Goal: Information Seeking & Learning: Find specific page/section

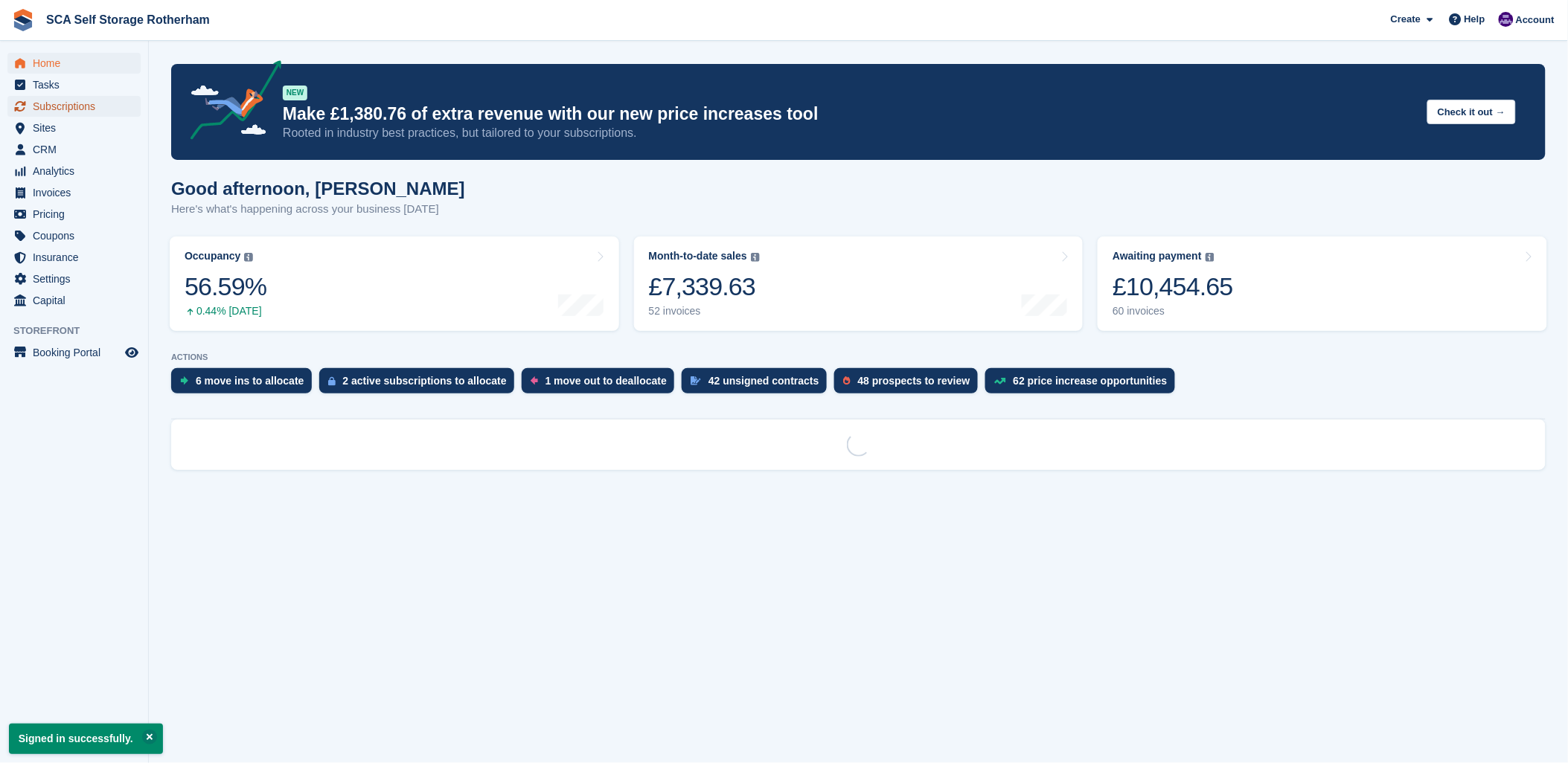
click at [83, 110] on span "Subscriptions" at bounding box center [77, 106] width 89 height 21
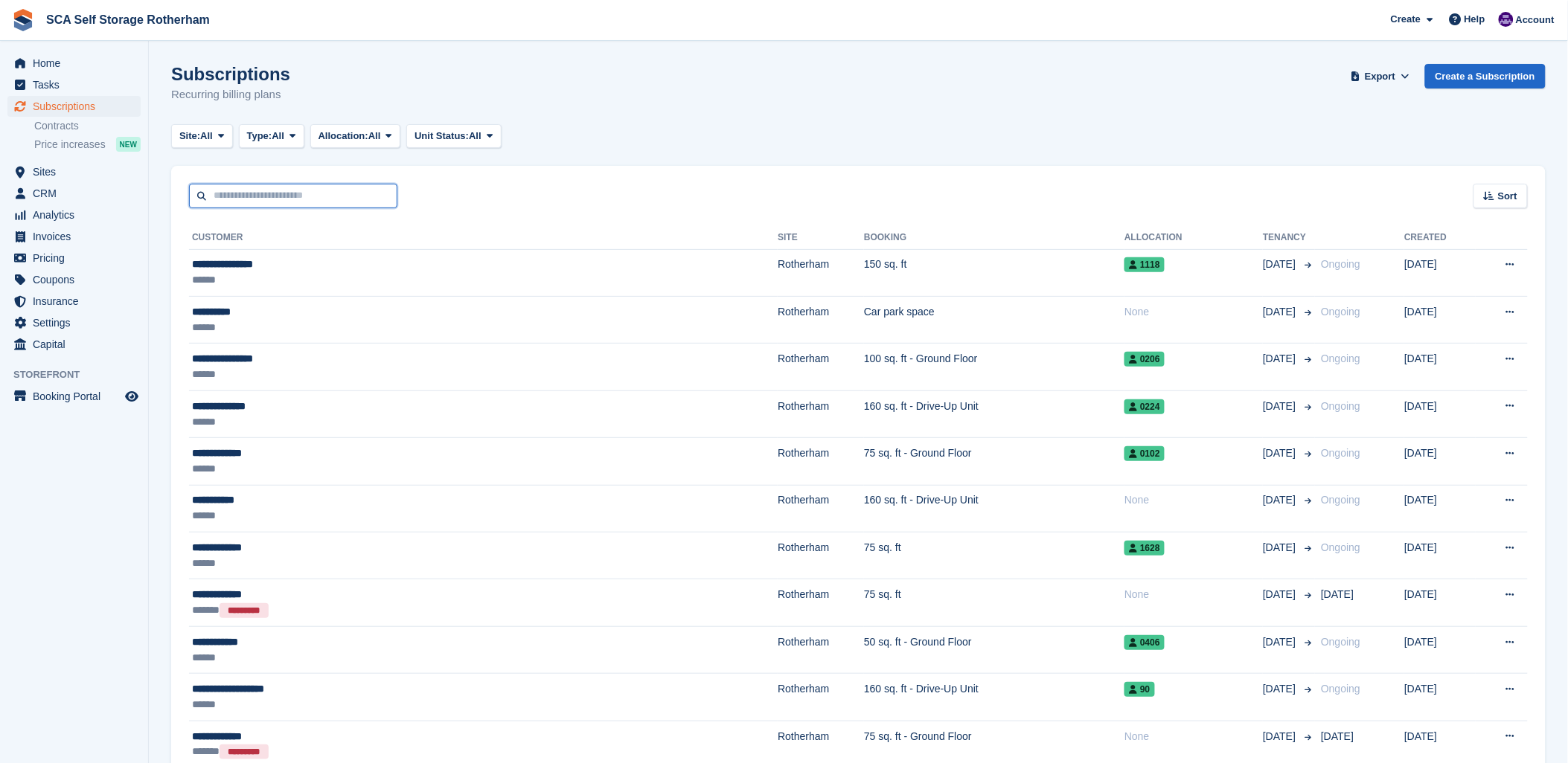
click at [249, 194] on input "text" at bounding box center [294, 196] width 208 height 24
type input "*****"
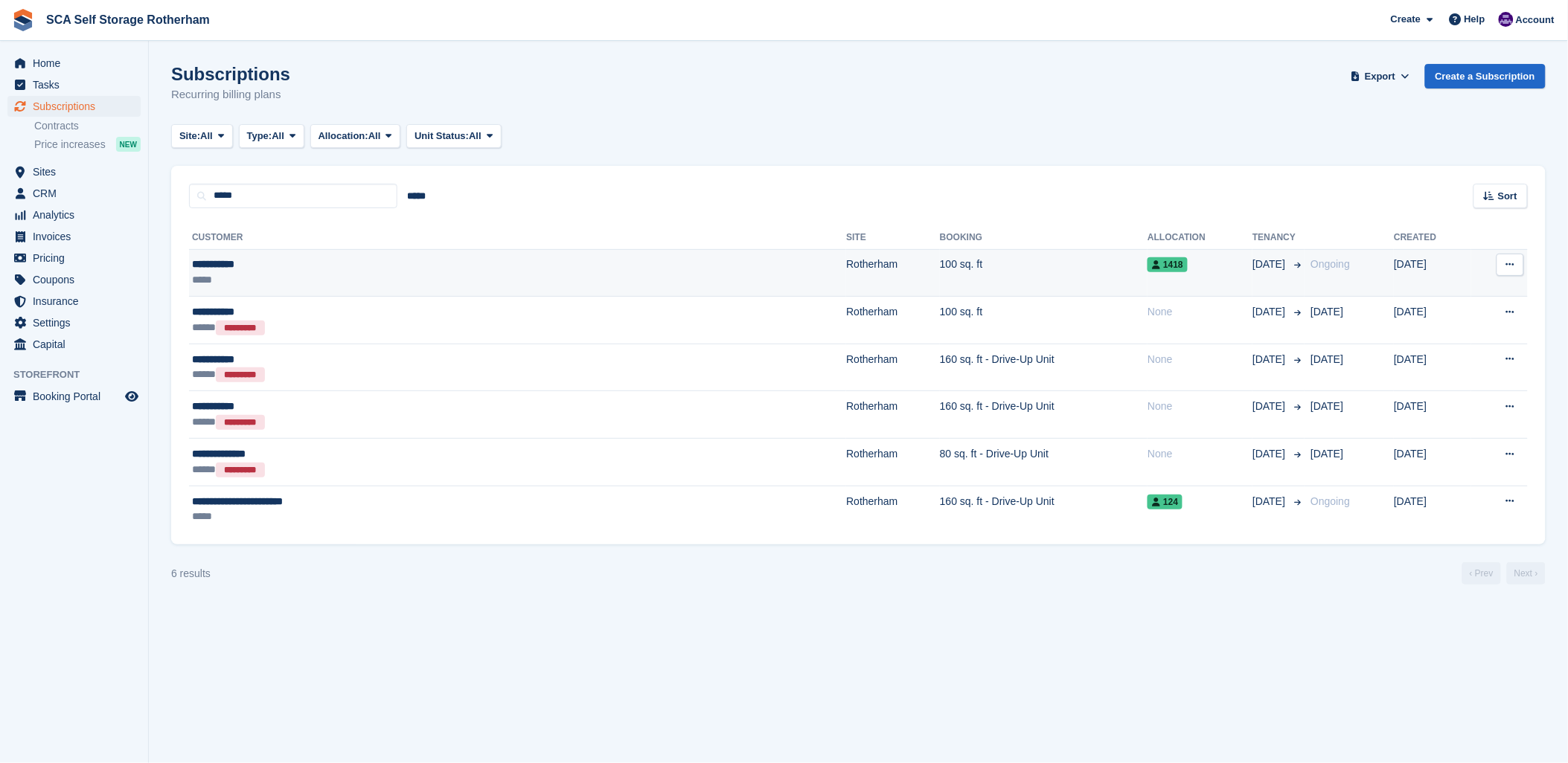
click at [291, 259] on div "**********" at bounding box center [371, 264] width 360 height 16
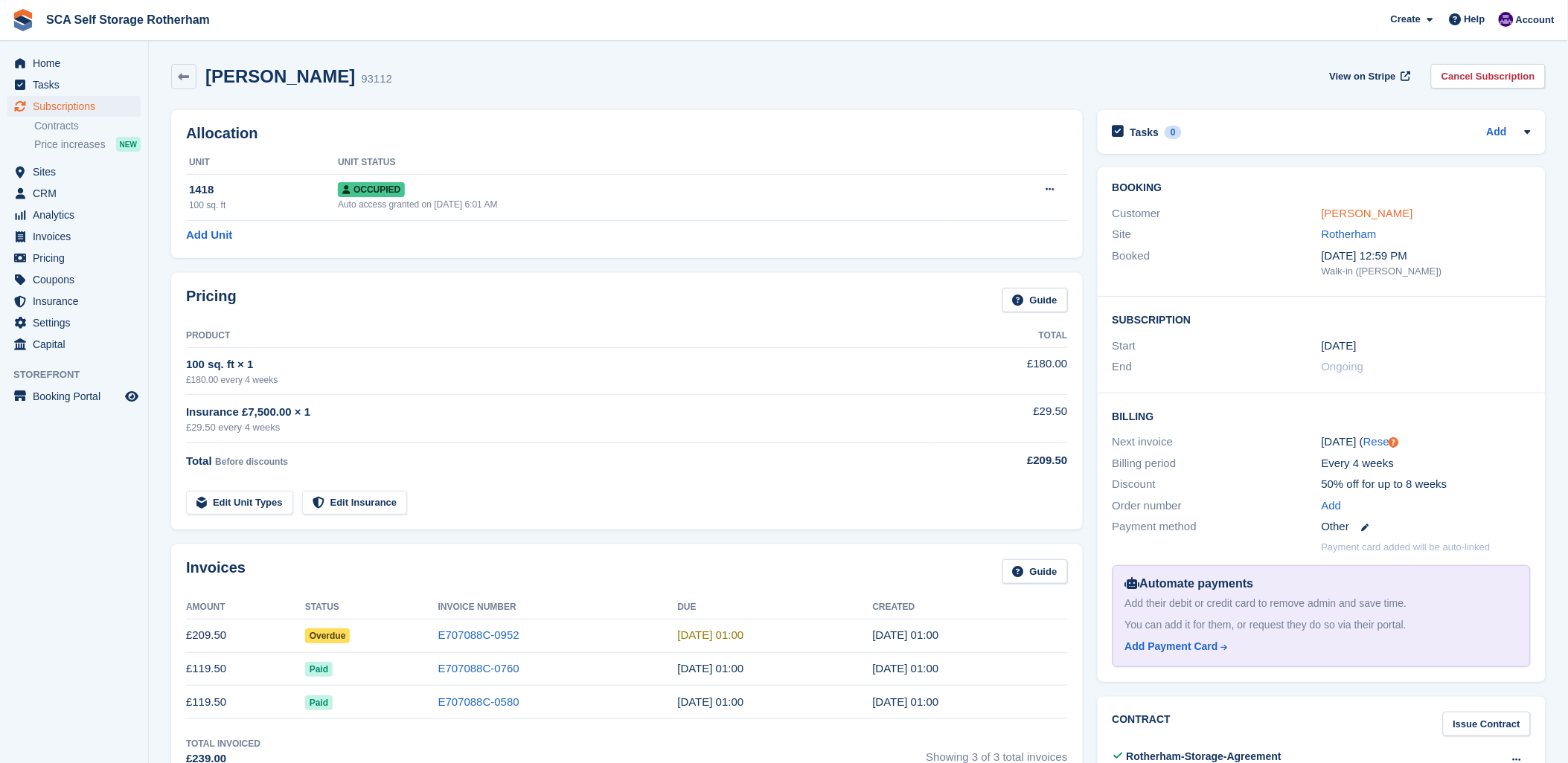
click at [1339, 216] on link "[PERSON_NAME]" at bounding box center [1367, 213] width 91 height 13
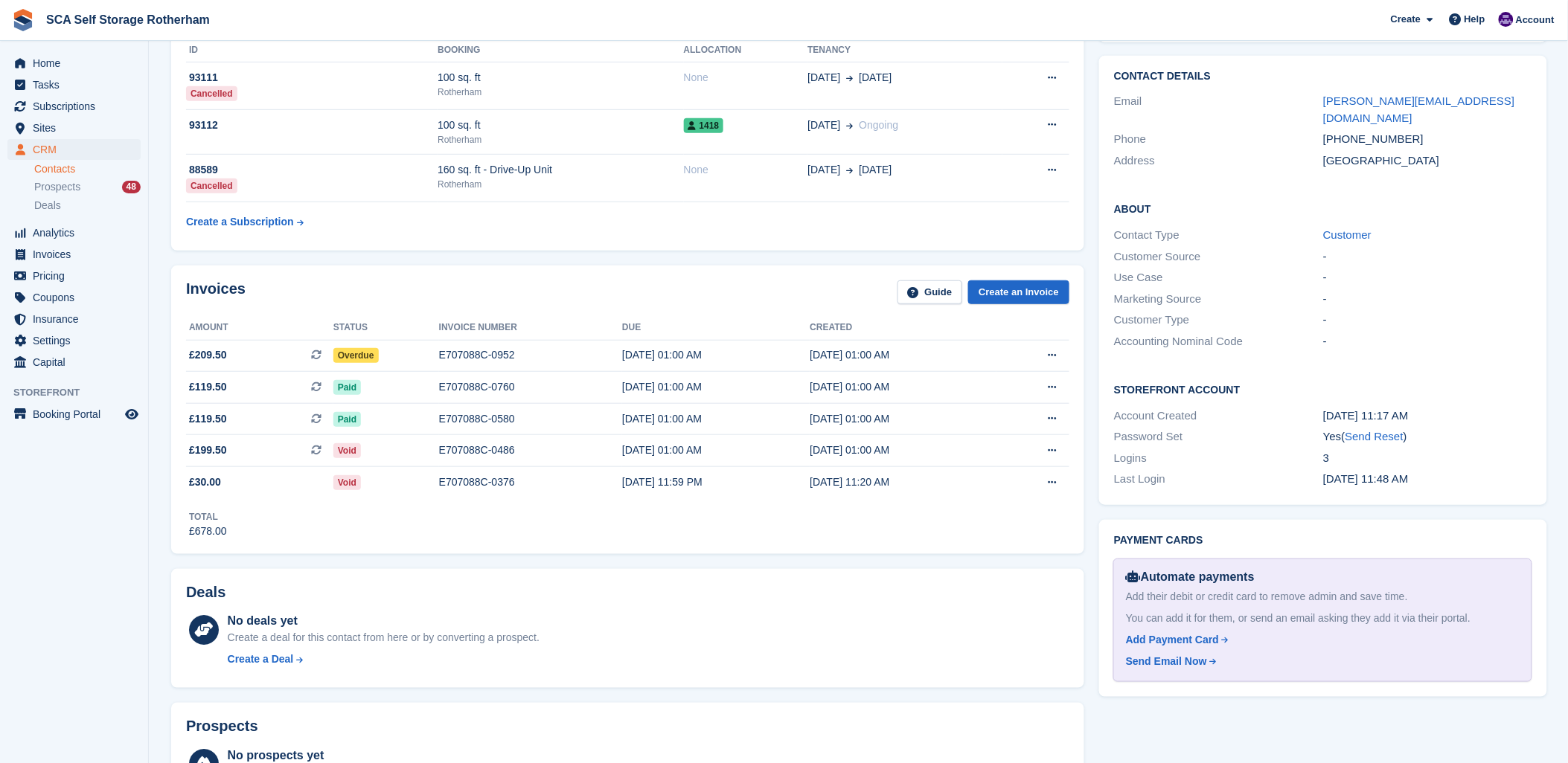
scroll to position [165, 0]
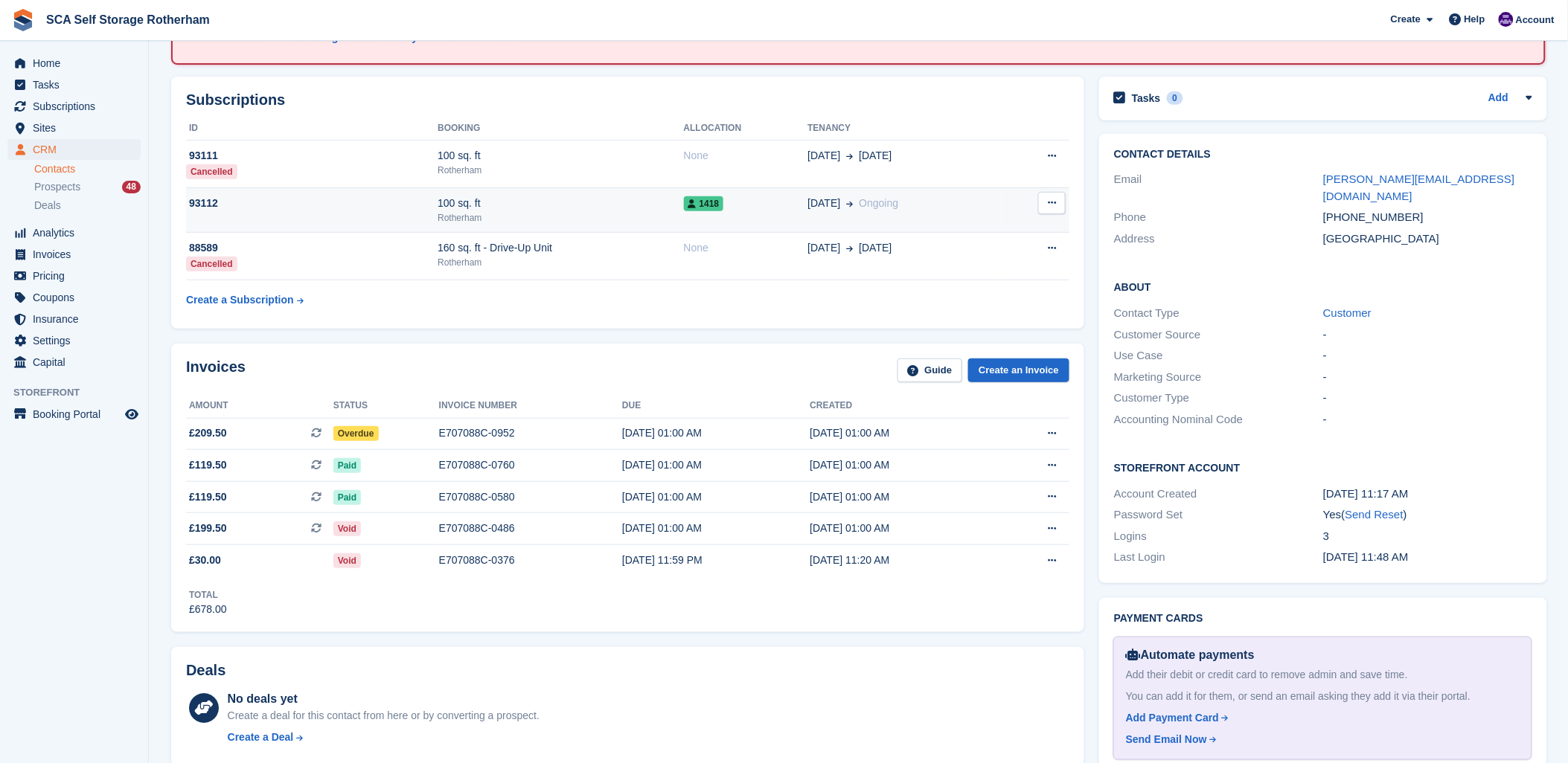
click at [589, 197] on div "100 sq. ft" at bounding box center [560, 203] width 246 height 16
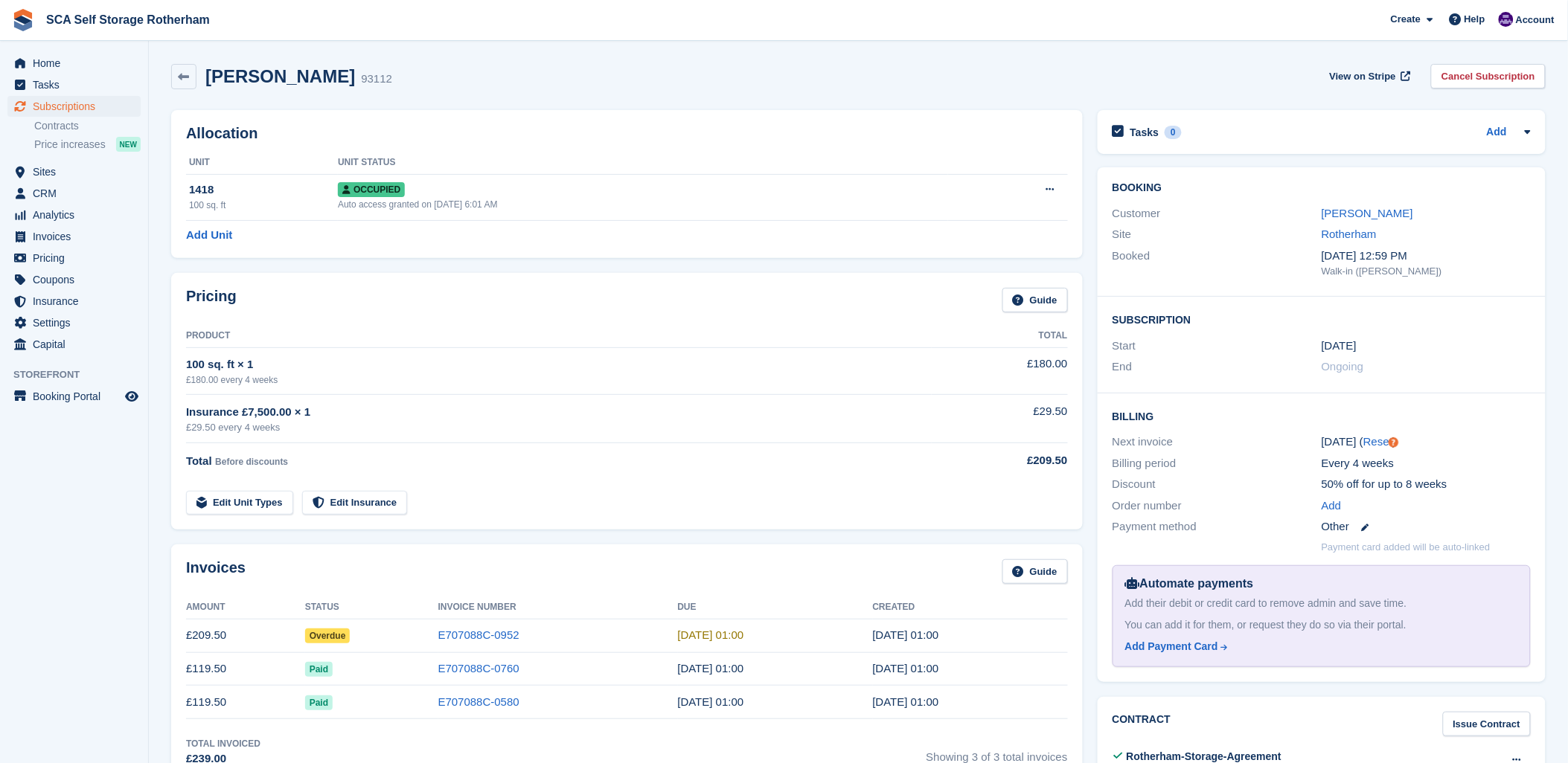
scroll to position [83, 0]
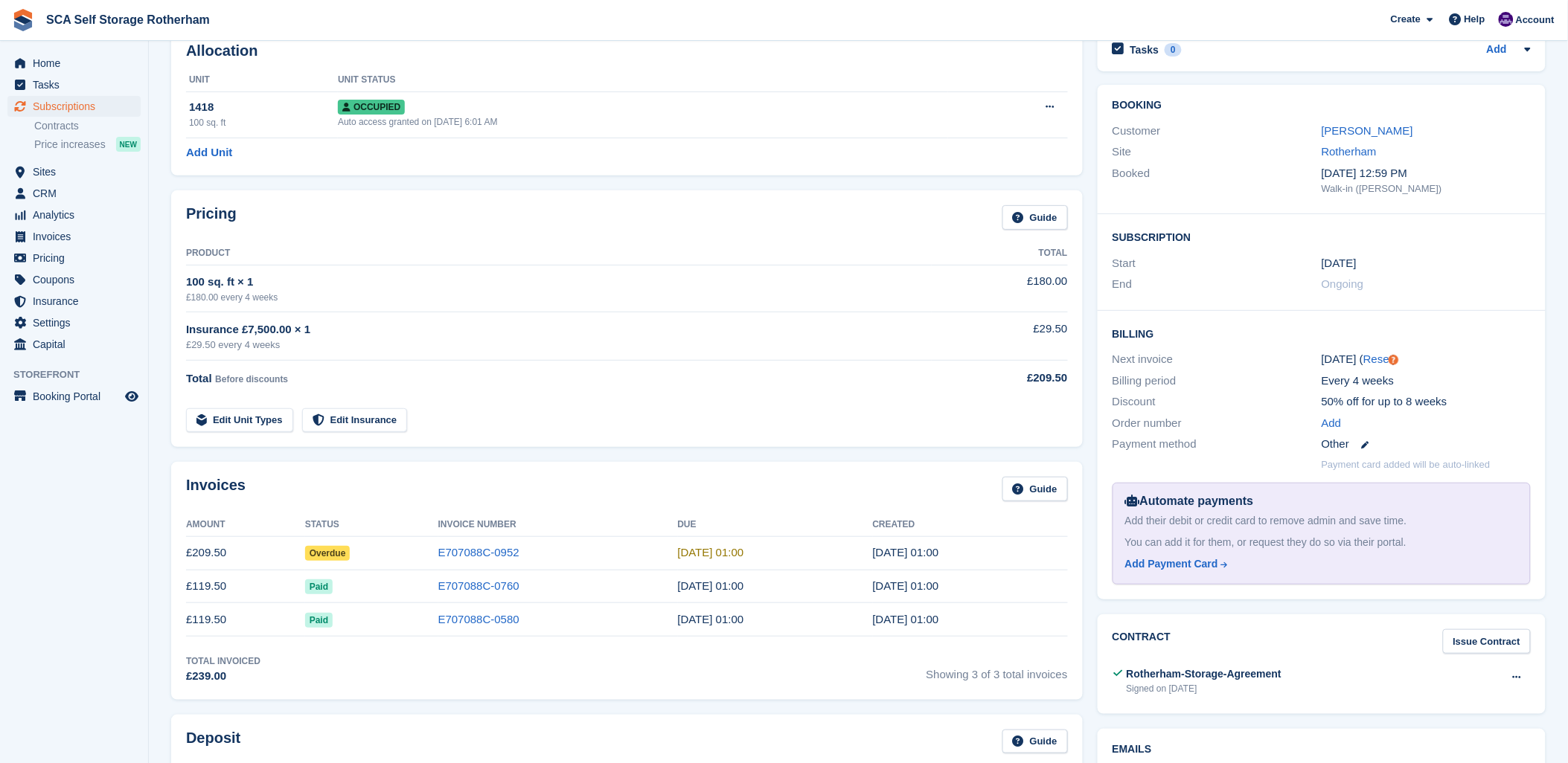
drag, startPoint x: 732, startPoint y: 477, endPoint x: 777, endPoint y: 465, distance: 46.6
click at [741, 476] on div "Invoices Guide" at bounding box center [627, 493] width 882 height 33
click at [512, 551] on link "E707088C-0952" at bounding box center [478, 552] width 81 height 13
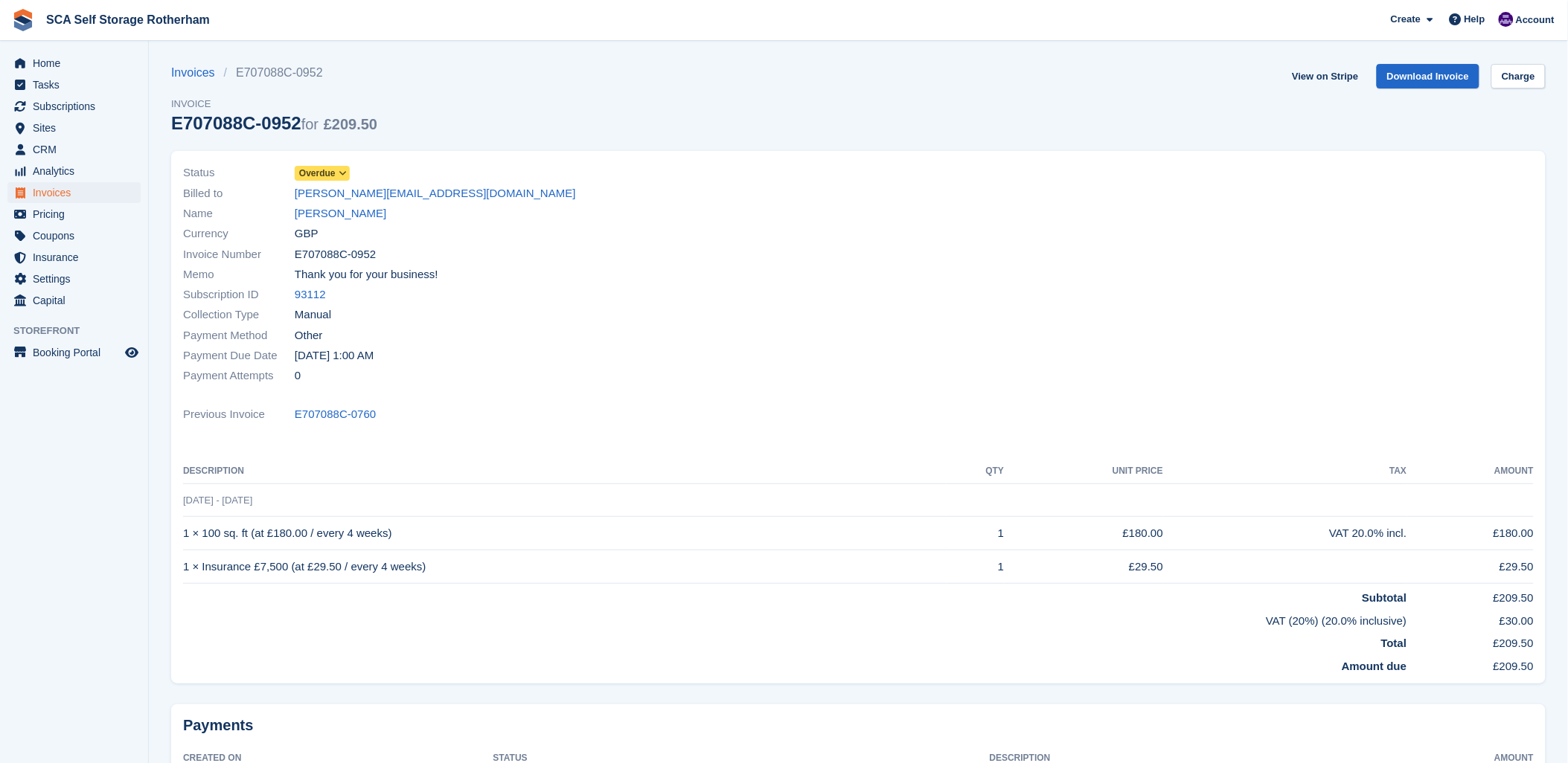
drag, startPoint x: 753, startPoint y: 394, endPoint x: 846, endPoint y: 549, distance: 180.8
click at [776, 392] on div "Status Overdue Billed to garry_a_scott@hotmail.co.uk Name Garry Scott Currency …" at bounding box center [516, 274] width 684 height 241
click at [59, 101] on span "Subscriptions" at bounding box center [77, 106] width 89 height 21
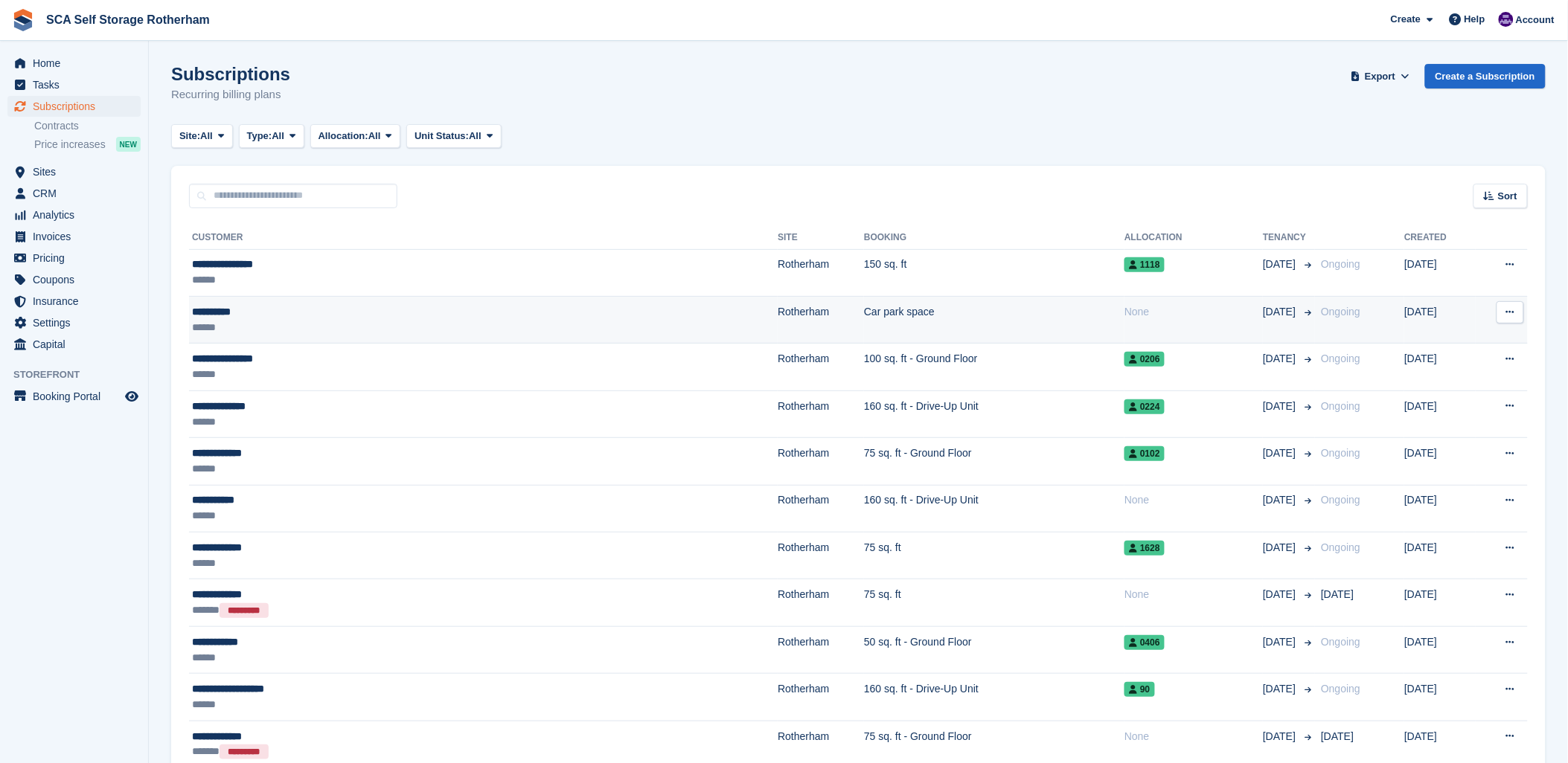
click at [864, 322] on td "Car park space" at bounding box center [994, 320] width 260 height 47
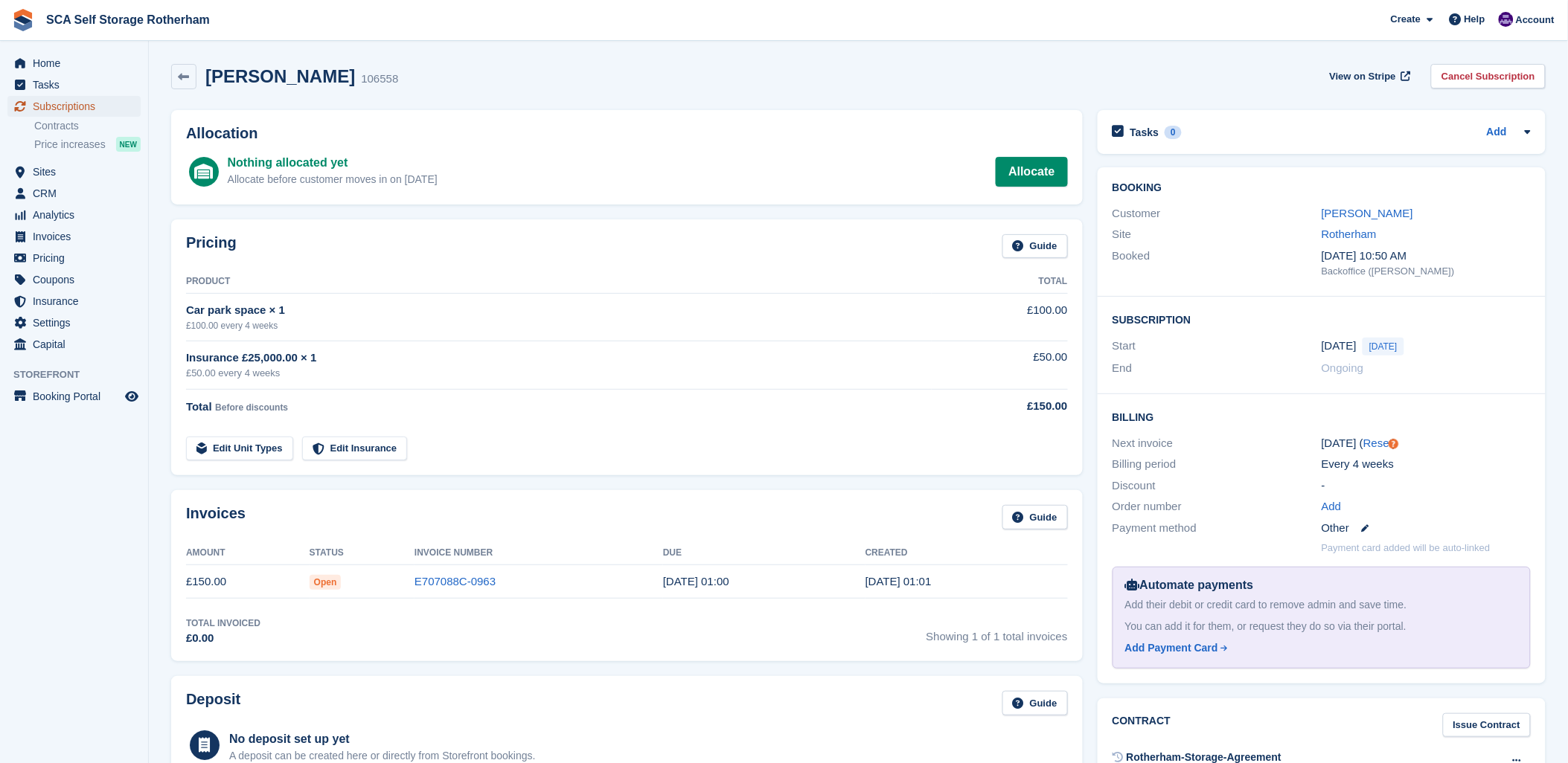
click at [51, 109] on span "Subscriptions" at bounding box center [77, 106] width 89 height 21
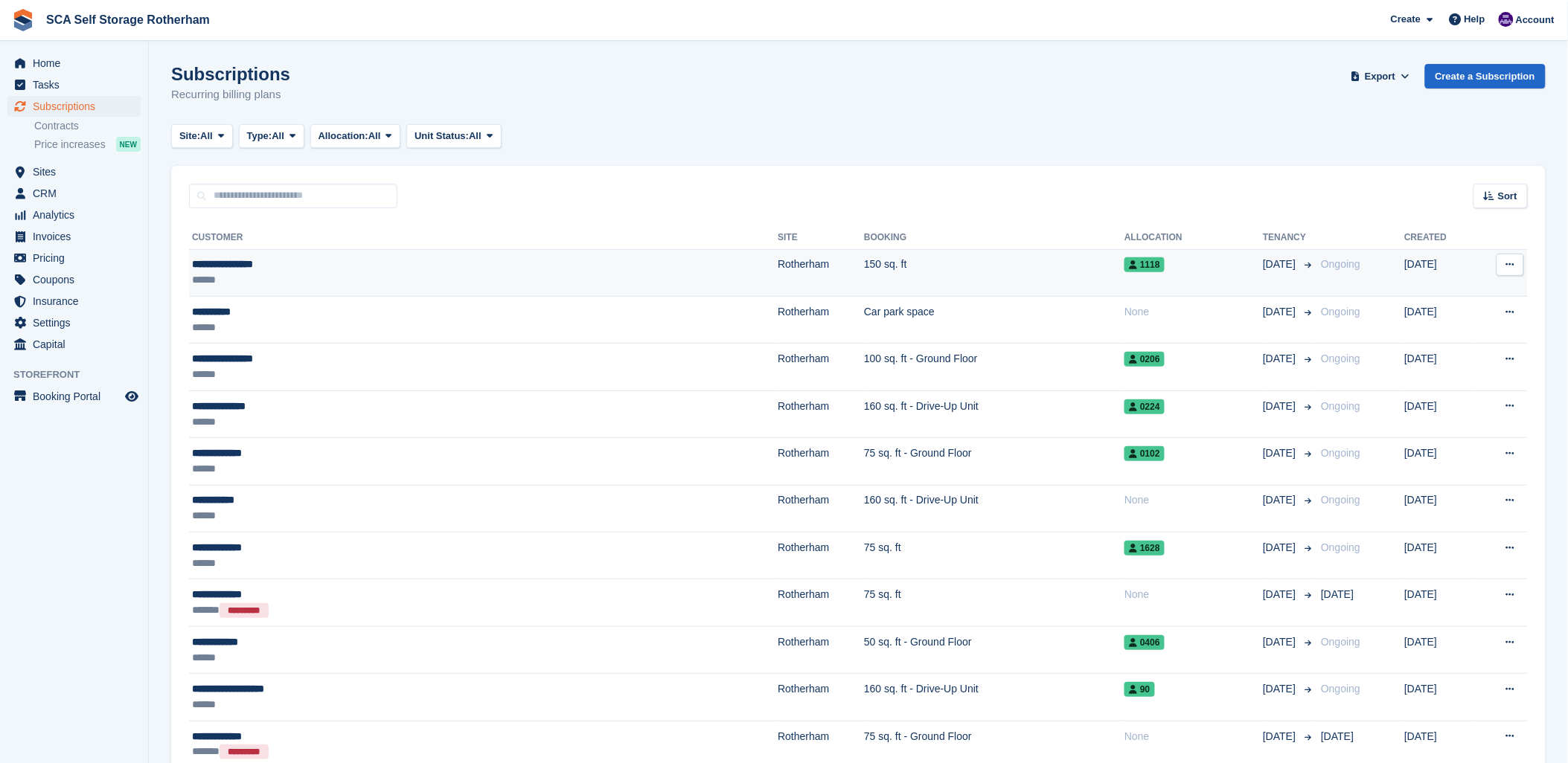
click at [239, 275] on div "******" at bounding box center [366, 280] width 349 height 16
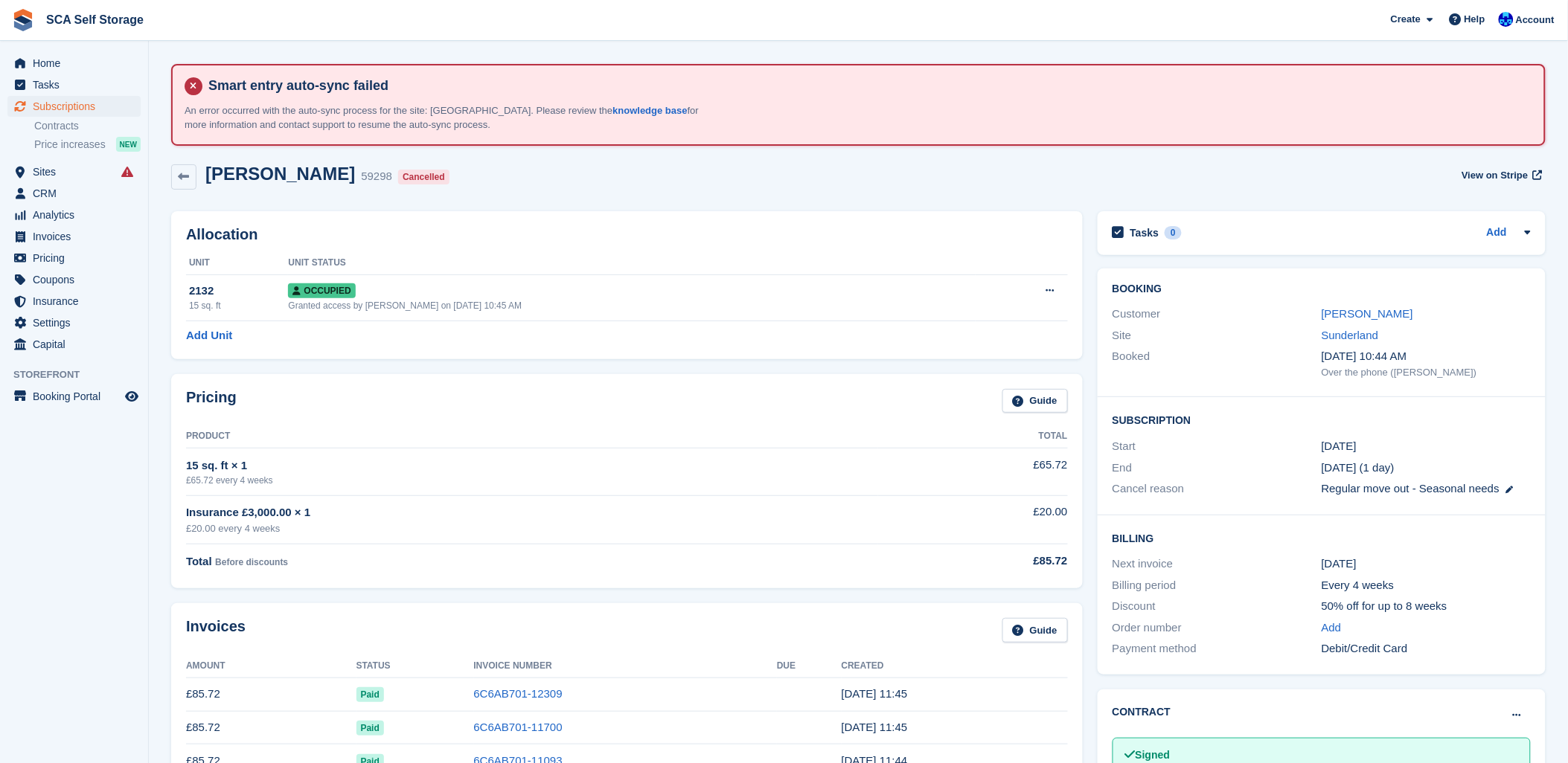
click at [459, 169] on div "Toby Powell 59298 Cancelled View on Stripe" at bounding box center [858, 176] width 1374 height 27
click at [564, 190] on div "Toby Powell 59298 Cancelled View on Stripe" at bounding box center [858, 179] width 1389 height 48
click at [462, 184] on div "Toby Powell 59298 Cancelled View on Stripe" at bounding box center [858, 176] width 1374 height 27
click at [452, 183] on div "Toby Powell 59298 Cancelled View on Stripe" at bounding box center [858, 176] width 1374 height 27
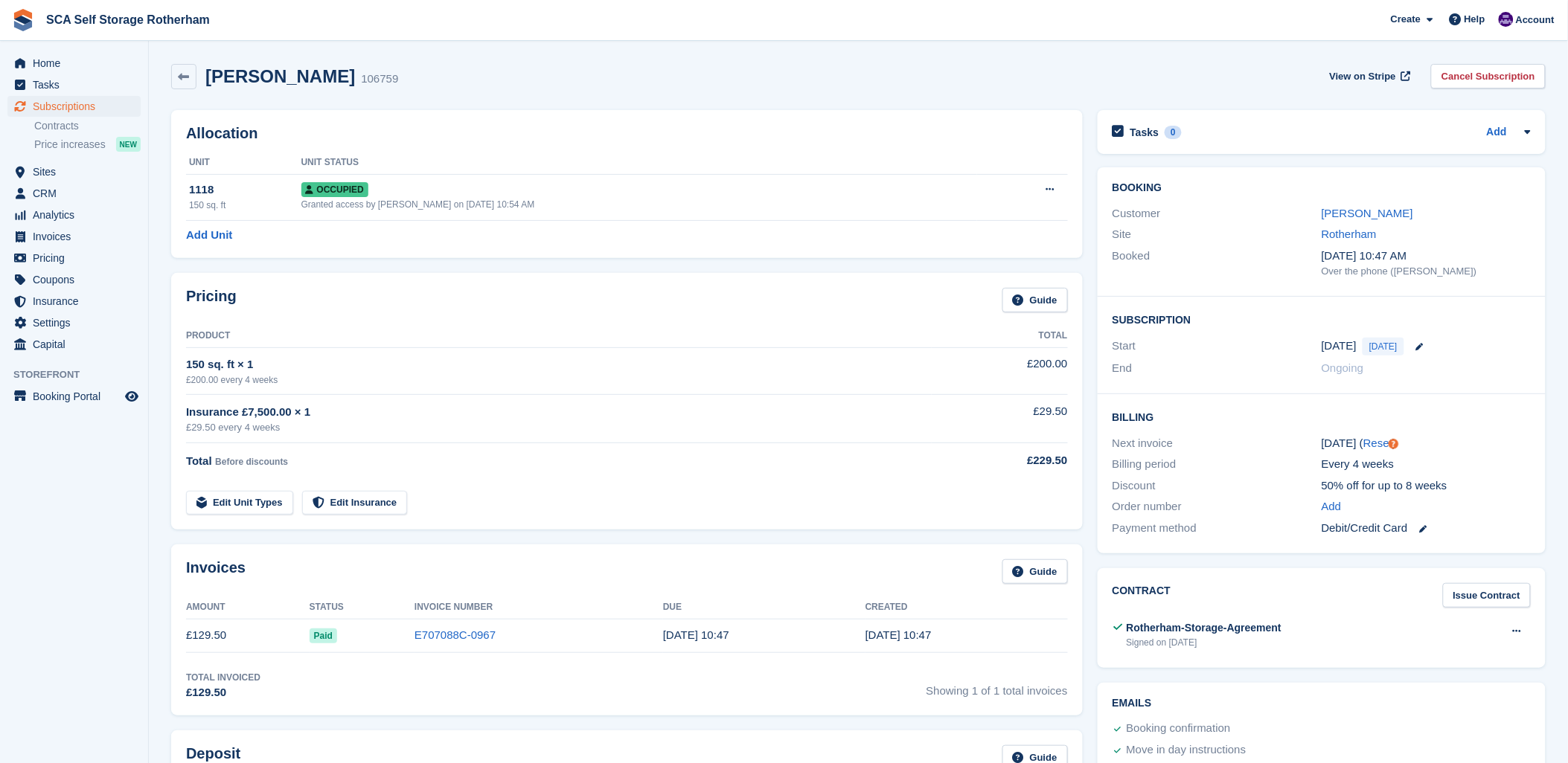
click at [703, 90] on div "Michael Cummings 106759 View on Stripe Cancel Subscription" at bounding box center [858, 79] width 1389 height 46
click at [685, 482] on tr "Edit Unit Types Edit Insurance" at bounding box center [627, 494] width 882 height 43
drag, startPoint x: 443, startPoint y: 73, endPoint x: 481, endPoint y: 73, distance: 38.0
click at [444, 73] on div "Michael Cummings 106759 View on Stripe Cancel Subscription" at bounding box center [858, 76] width 1374 height 25
drag, startPoint x: 674, startPoint y: 114, endPoint x: 680, endPoint y: 144, distance: 30.6
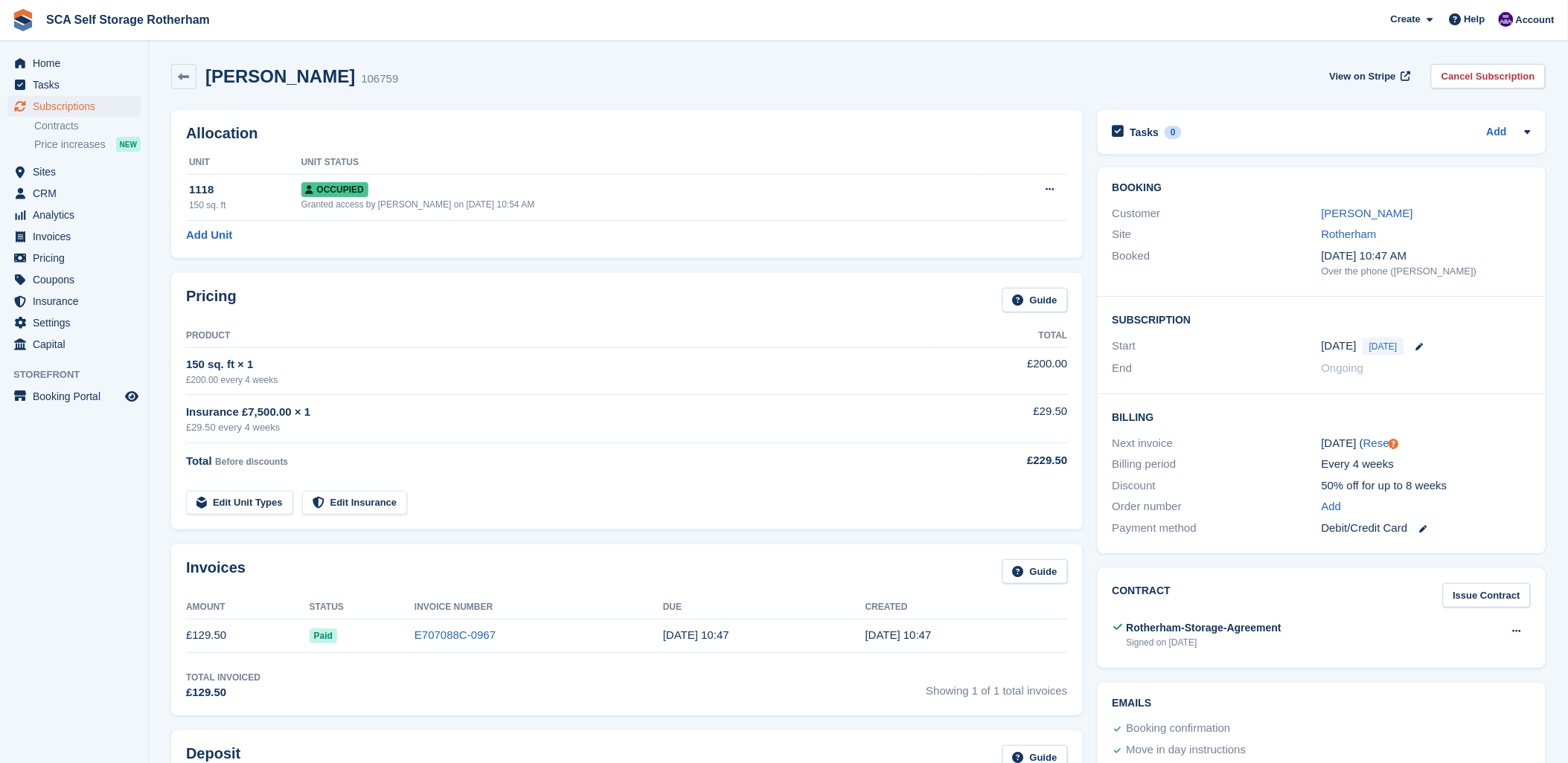
click at [675, 114] on div "Allocation Unit Unit Status 1118 150 sq. ft Occupied Granted access by Kelly Ne…" at bounding box center [627, 184] width 912 height 148
click at [81, 97] on span "Subscriptions" at bounding box center [77, 106] width 89 height 21
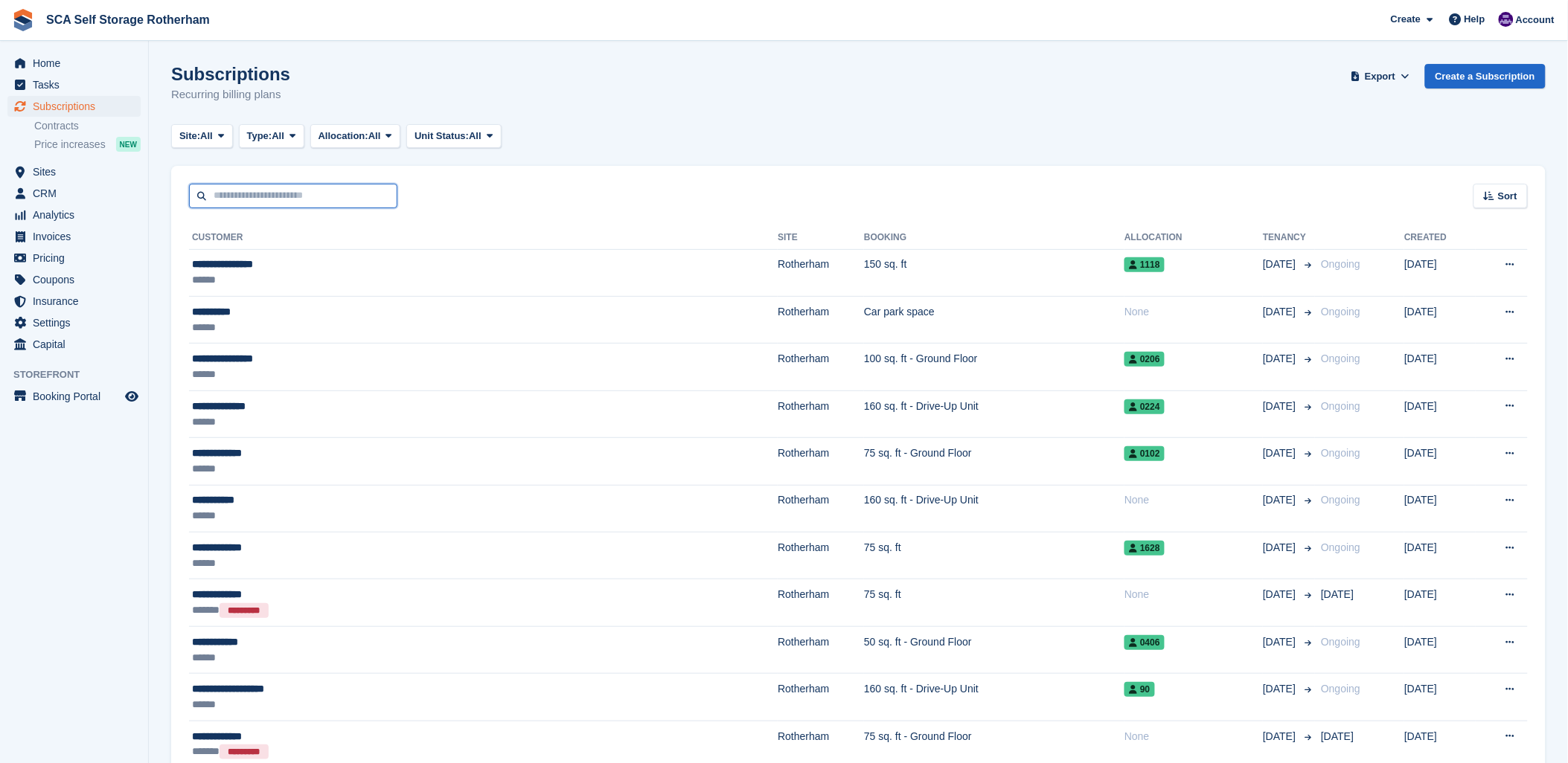
click at [294, 204] on input "text" at bounding box center [294, 196] width 208 height 24
type input "*******"
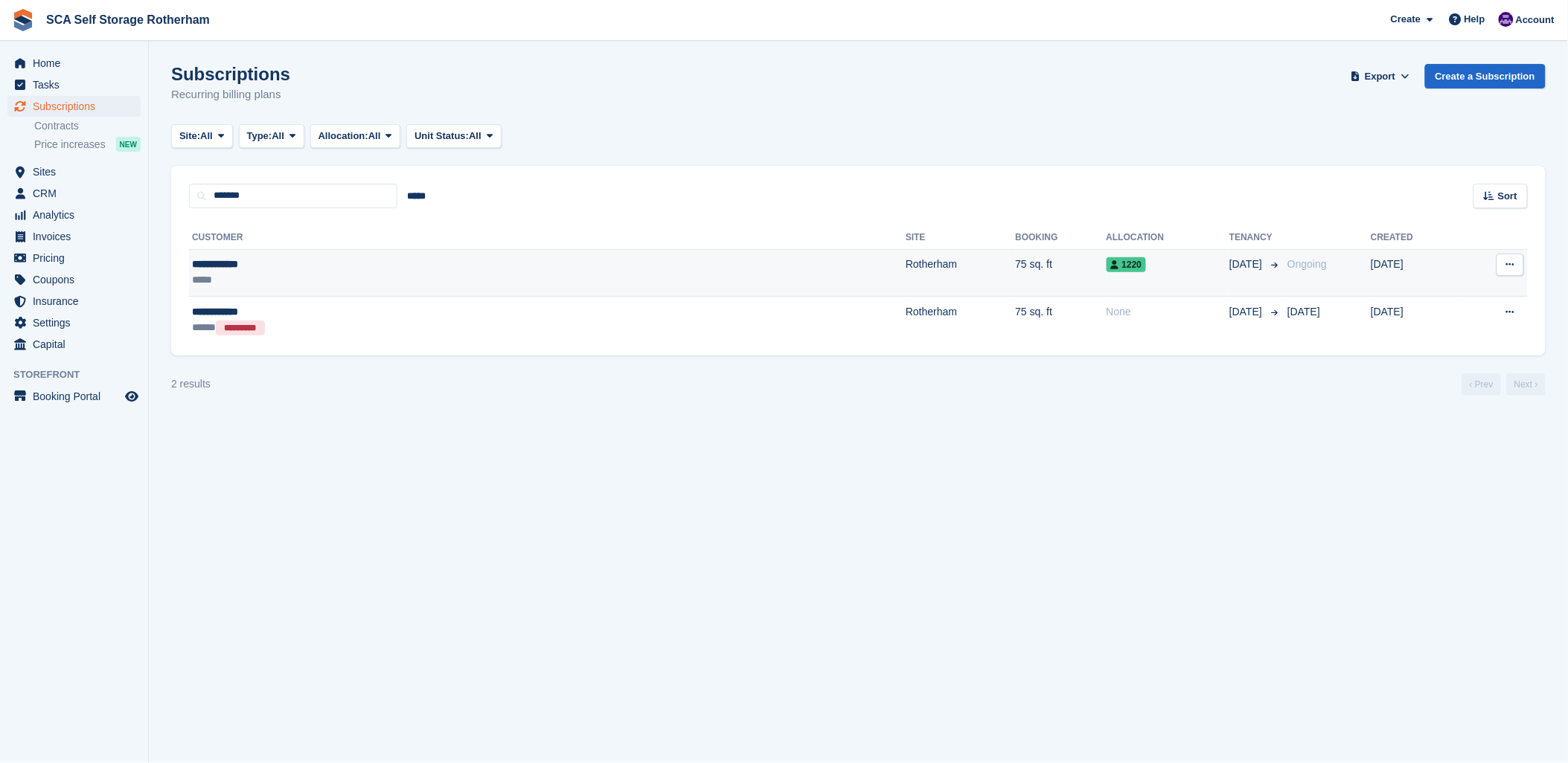
click at [332, 253] on td "**********" at bounding box center [548, 273] width 716 height 47
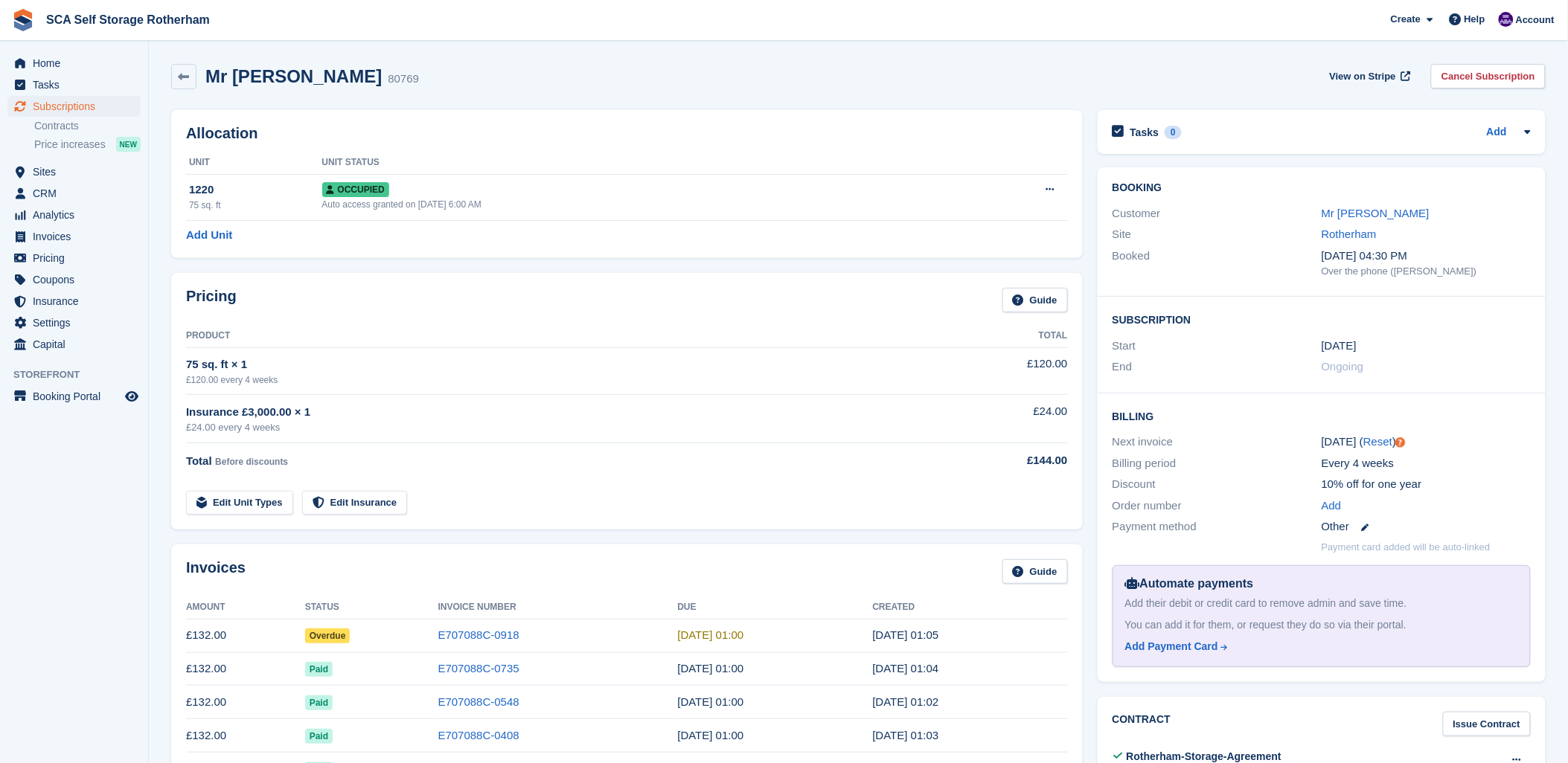
click at [599, 537] on div "Invoices Guide Amount Status Invoice Number Due Created £132.00 Overdue E707088…" at bounding box center [627, 696] width 926 height 319
click at [688, 387] on td "75 sq. ft × 1 £120.00 every 4 weeks" at bounding box center [559, 371] width 745 height 47
drag, startPoint x: 828, startPoint y: 112, endPoint x: 843, endPoint y: 142, distance: 33.5
click at [829, 112] on div "Allocation Unit Unit Status 1220 75 sq. ft Occupied Auto access granted on 13th…" at bounding box center [627, 184] width 912 height 148
click at [504, 626] on td "E707088C-0918" at bounding box center [557, 635] width 240 height 33
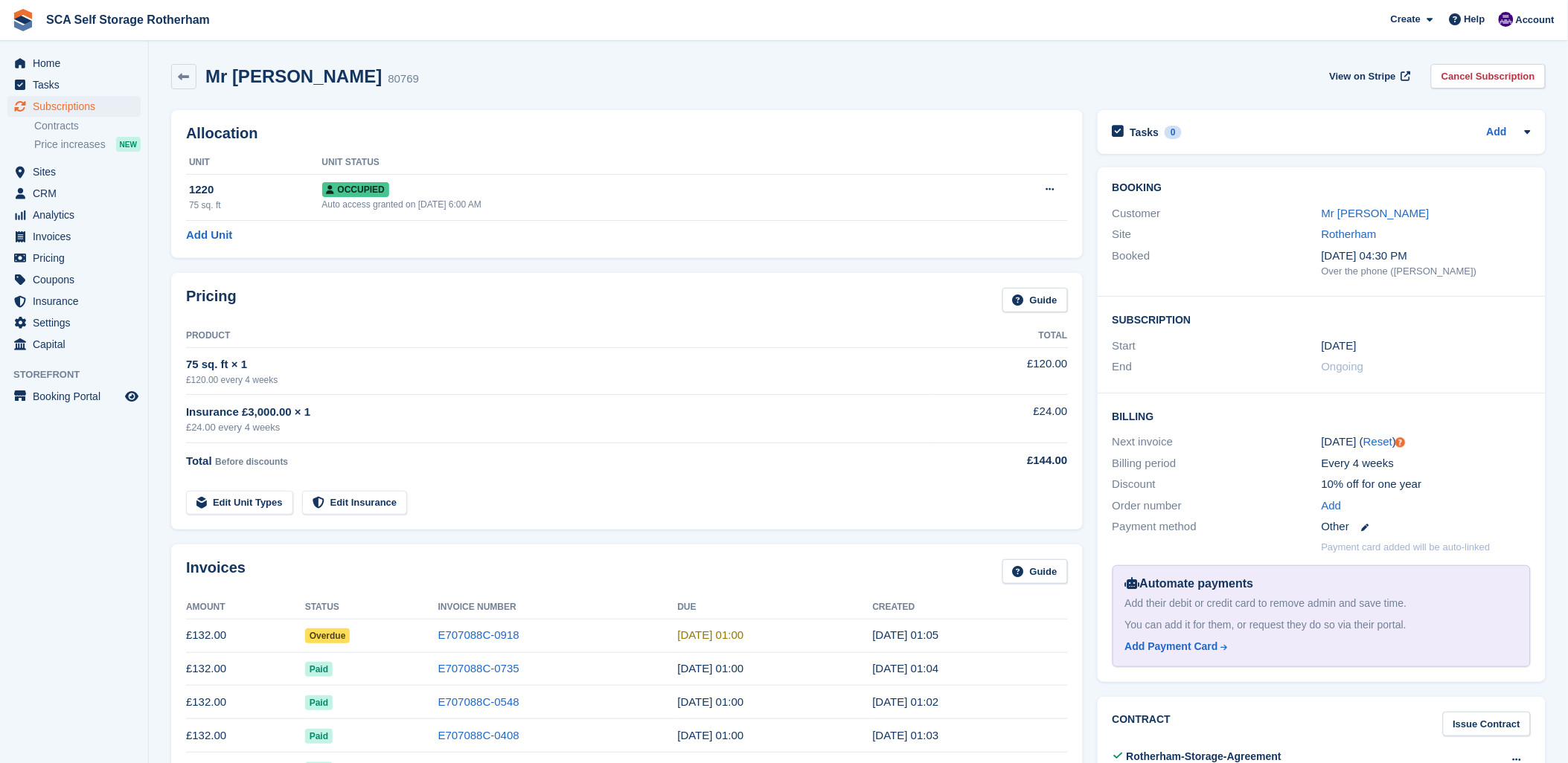
drag, startPoint x: 541, startPoint y: 584, endPoint x: 795, endPoint y: 532, distance: 259.3
click at [546, 583] on div "Invoices Guide" at bounding box center [627, 576] width 882 height 33
click at [789, 558] on div "Invoices Guide Amount Status Invoice Number Due Created £132.00 Overdue E707088…" at bounding box center [627, 696] width 912 height 304
click at [1319, 212] on div "Customer" at bounding box center [1217, 214] width 209 height 17
click at [1323, 211] on link "Mr S Greaves" at bounding box center [1376, 213] width 108 height 13
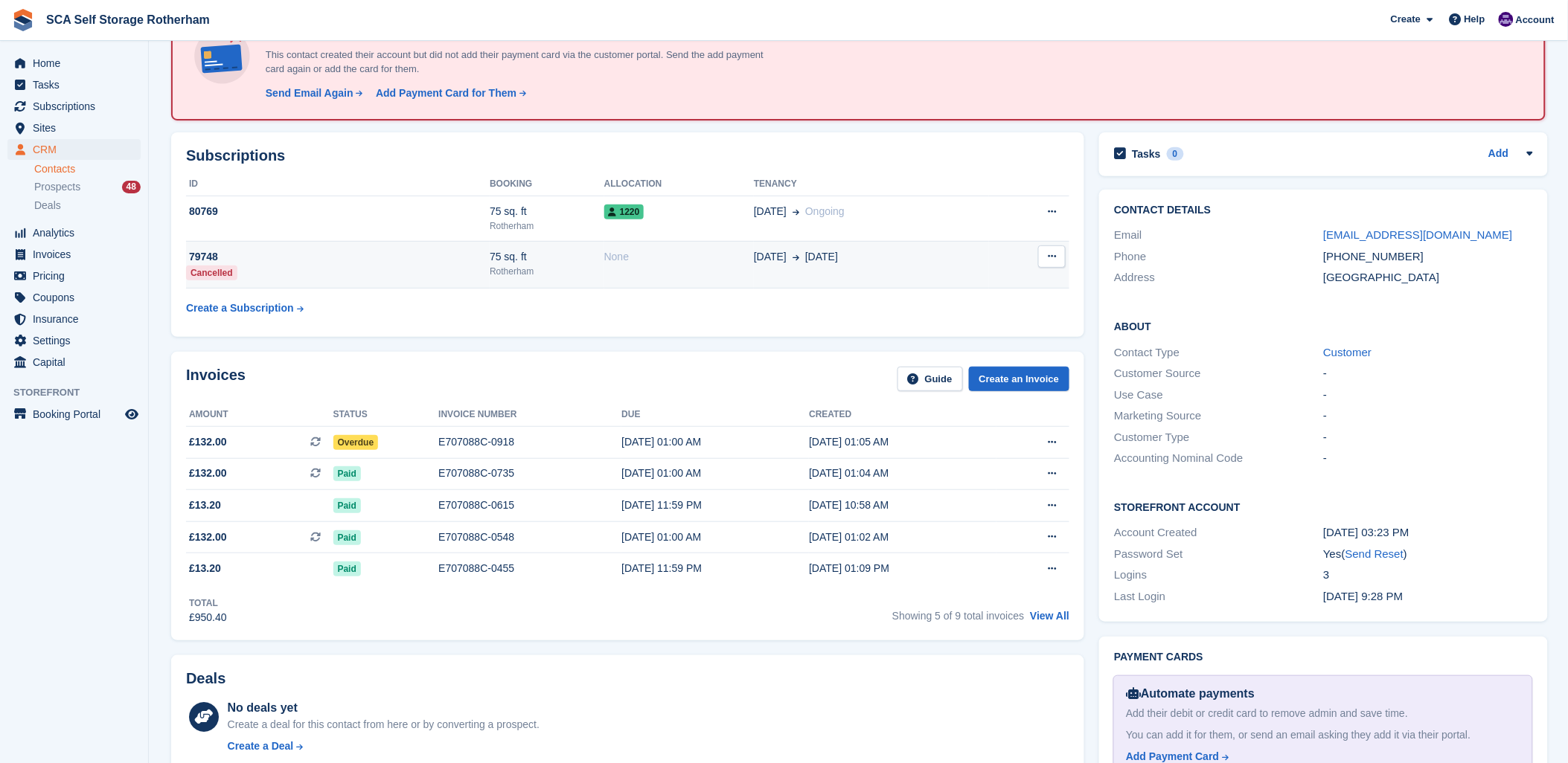
scroll to position [83, 0]
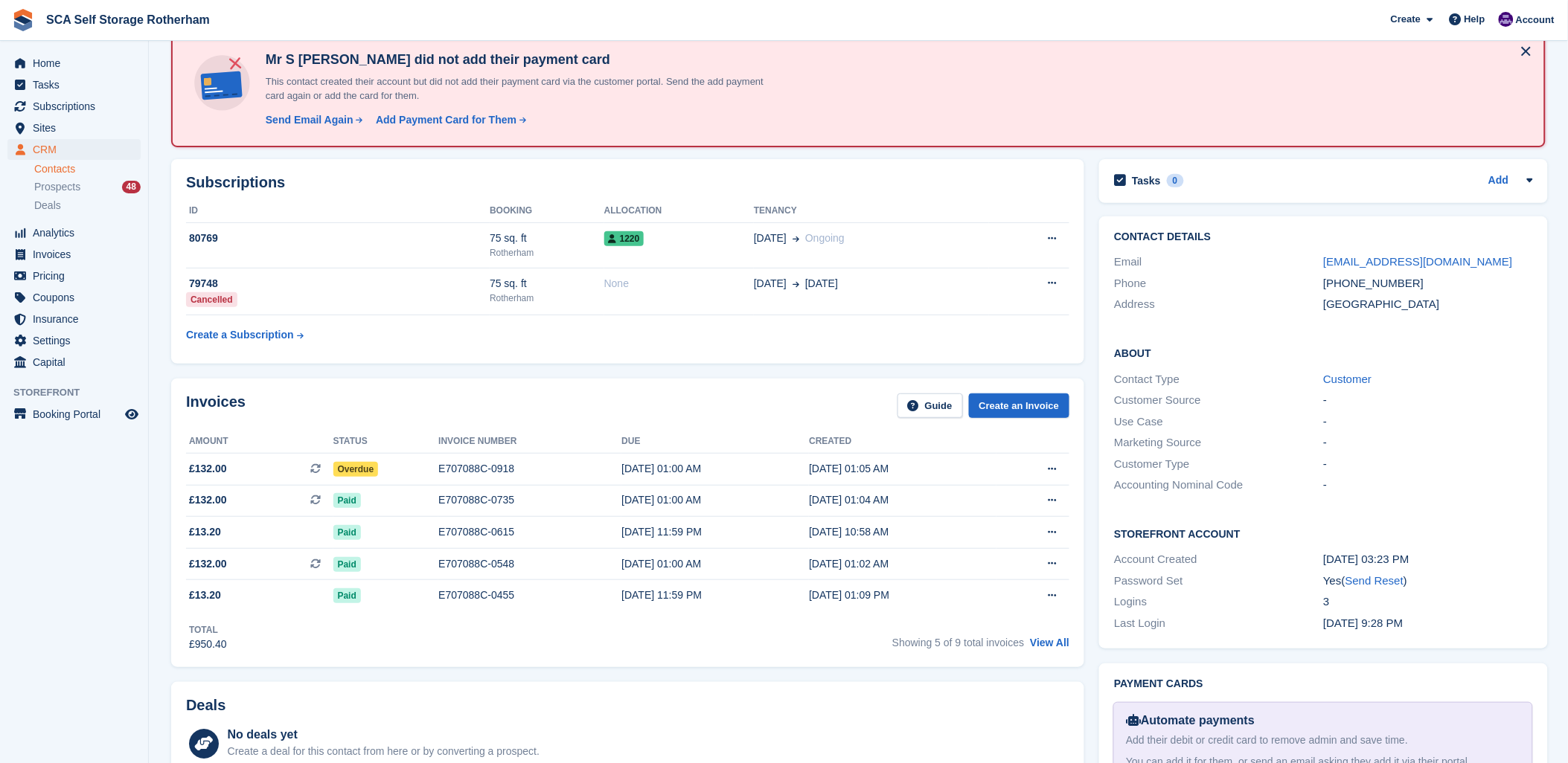
click at [749, 396] on div "Invoices Guide Create an Invoice" at bounding box center [627, 410] width 883 height 33
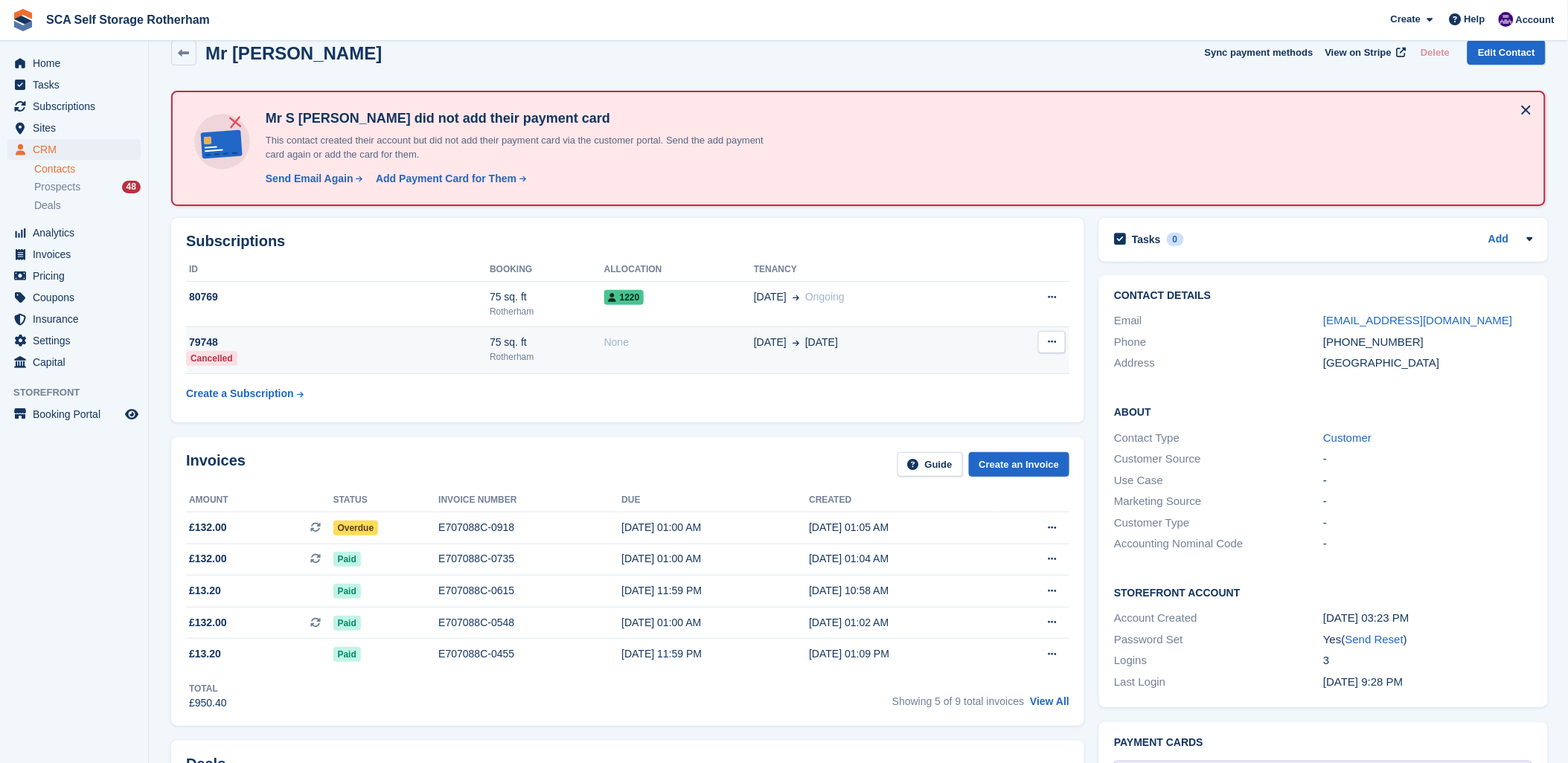
scroll to position [0, 0]
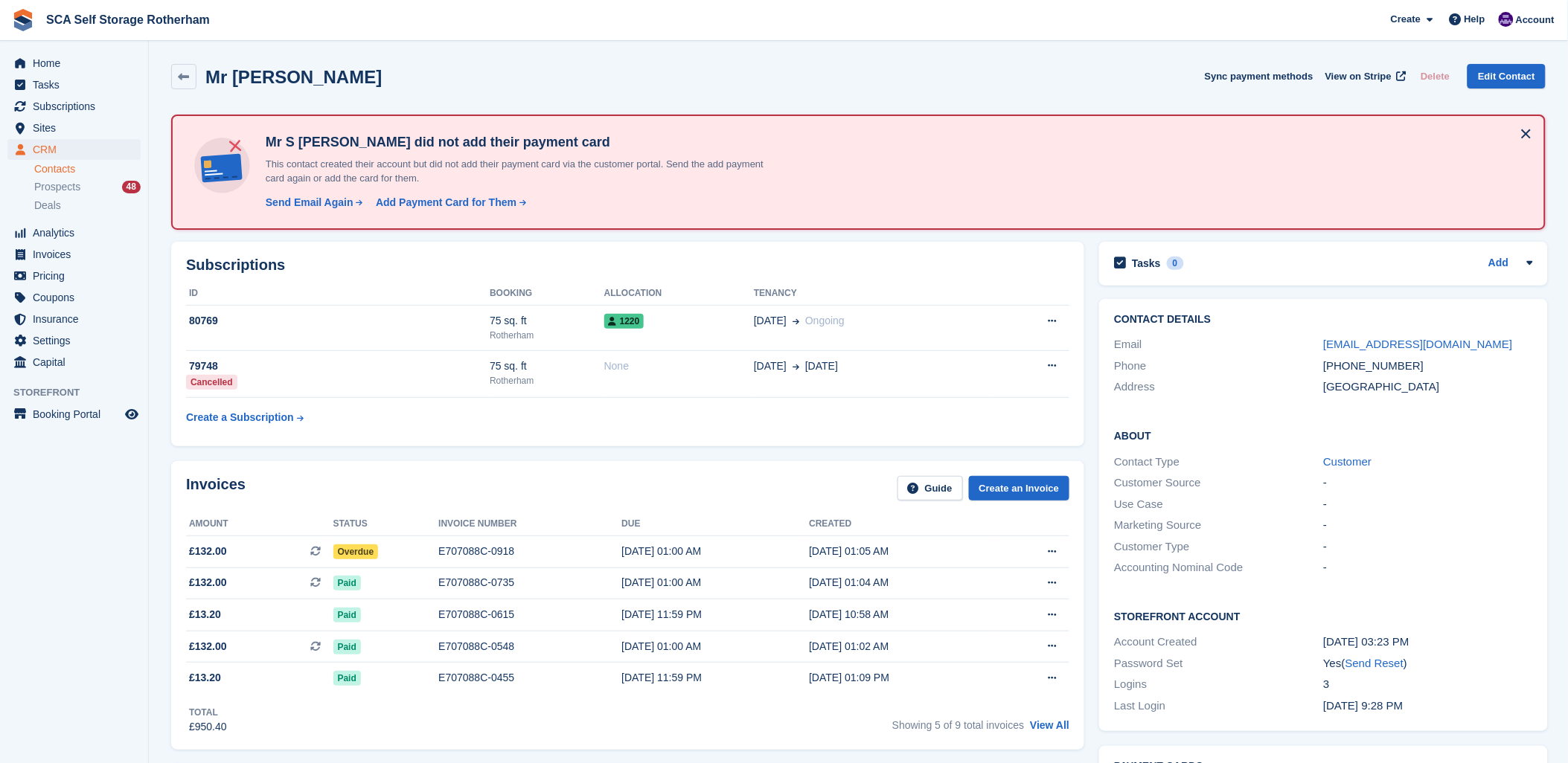
click at [804, 84] on div "Mr S Greaves Sync payment methods View on Stripe Delete Edit Contact" at bounding box center [858, 76] width 1374 height 25
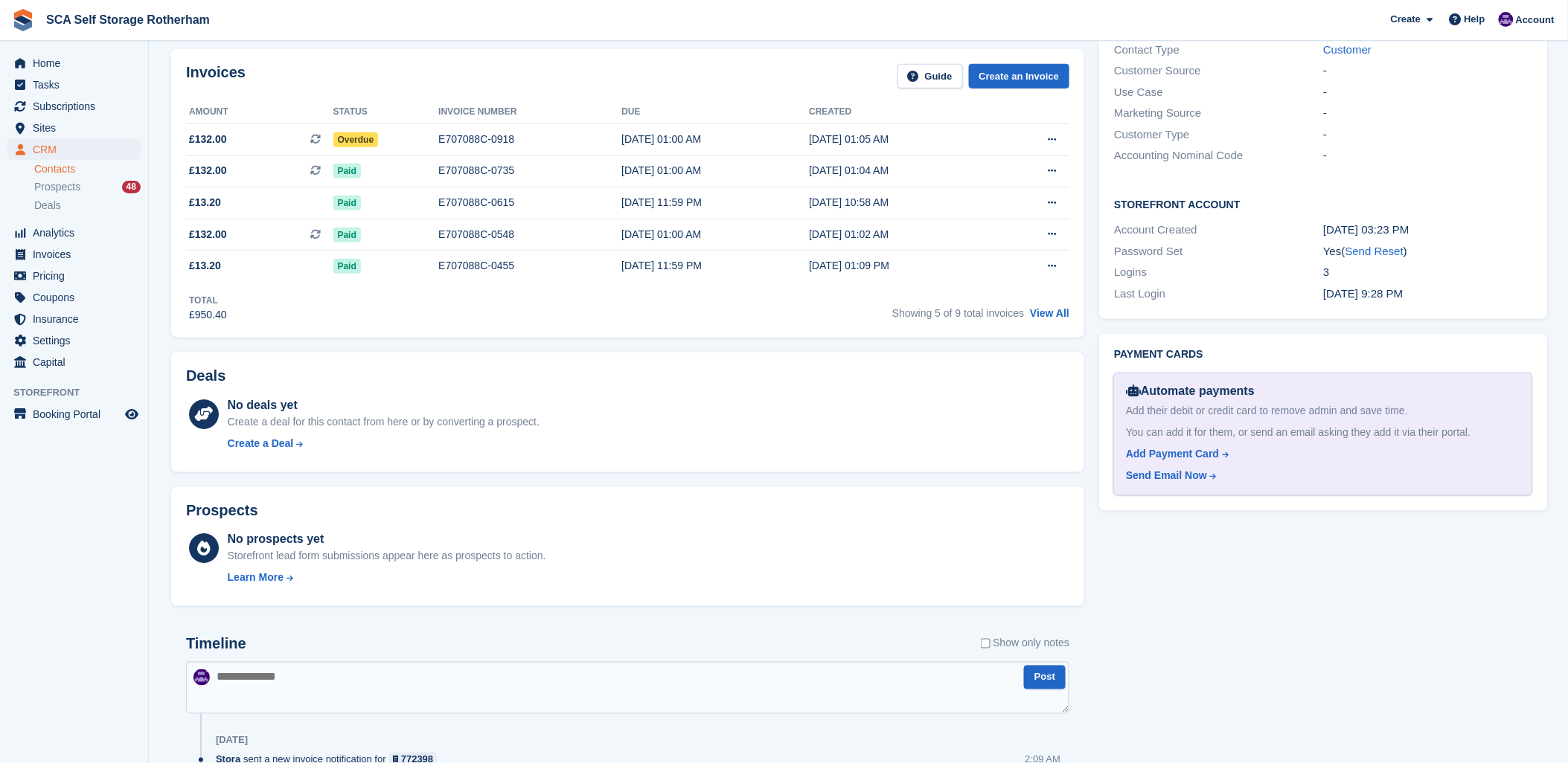
scroll to position [413, 0]
click at [754, 447] on div "No deals yet Create a deal for this contact from here or by converting a prospe…" at bounding box center [649, 426] width 843 height 61
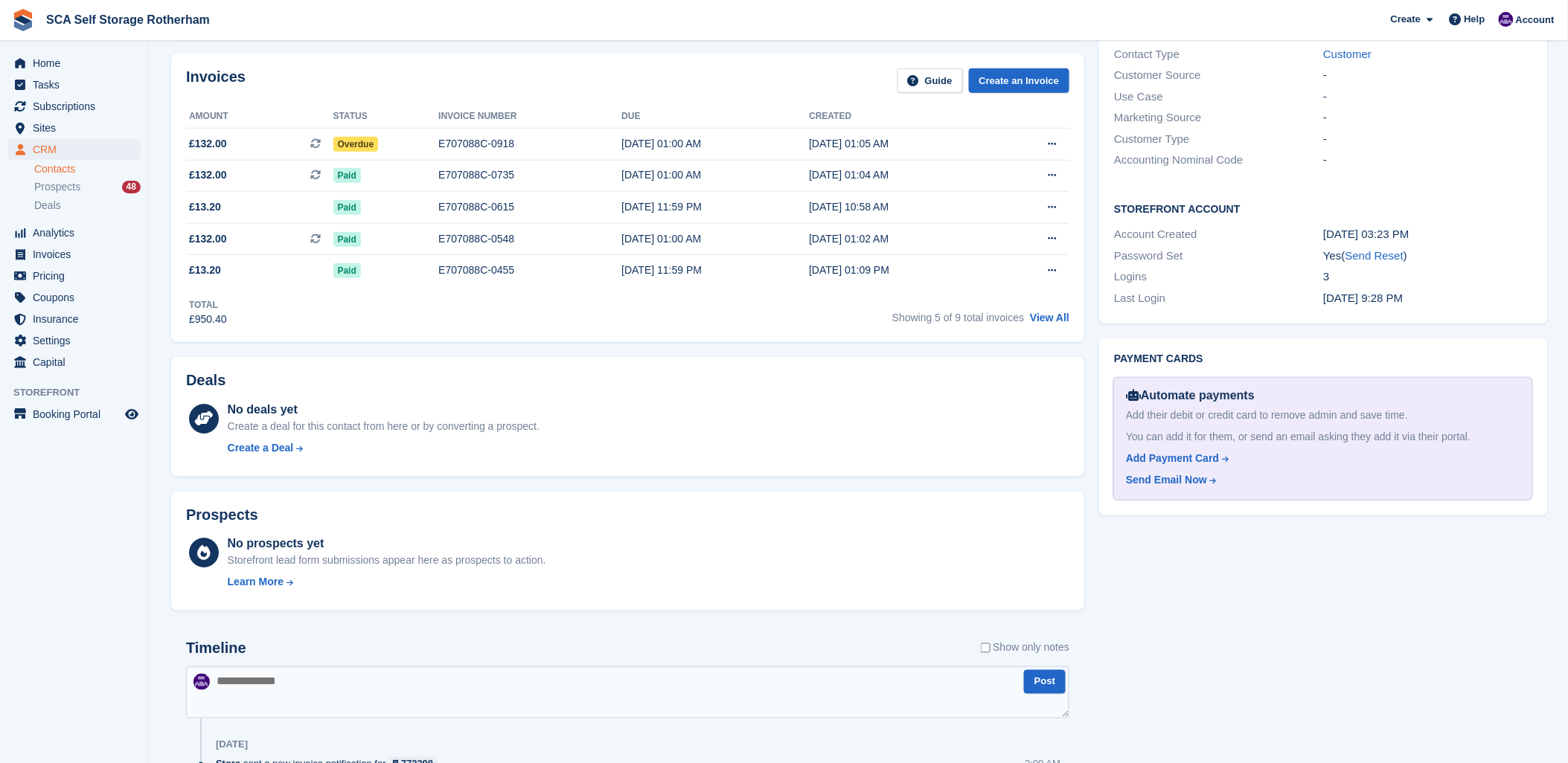
scroll to position [248, 0]
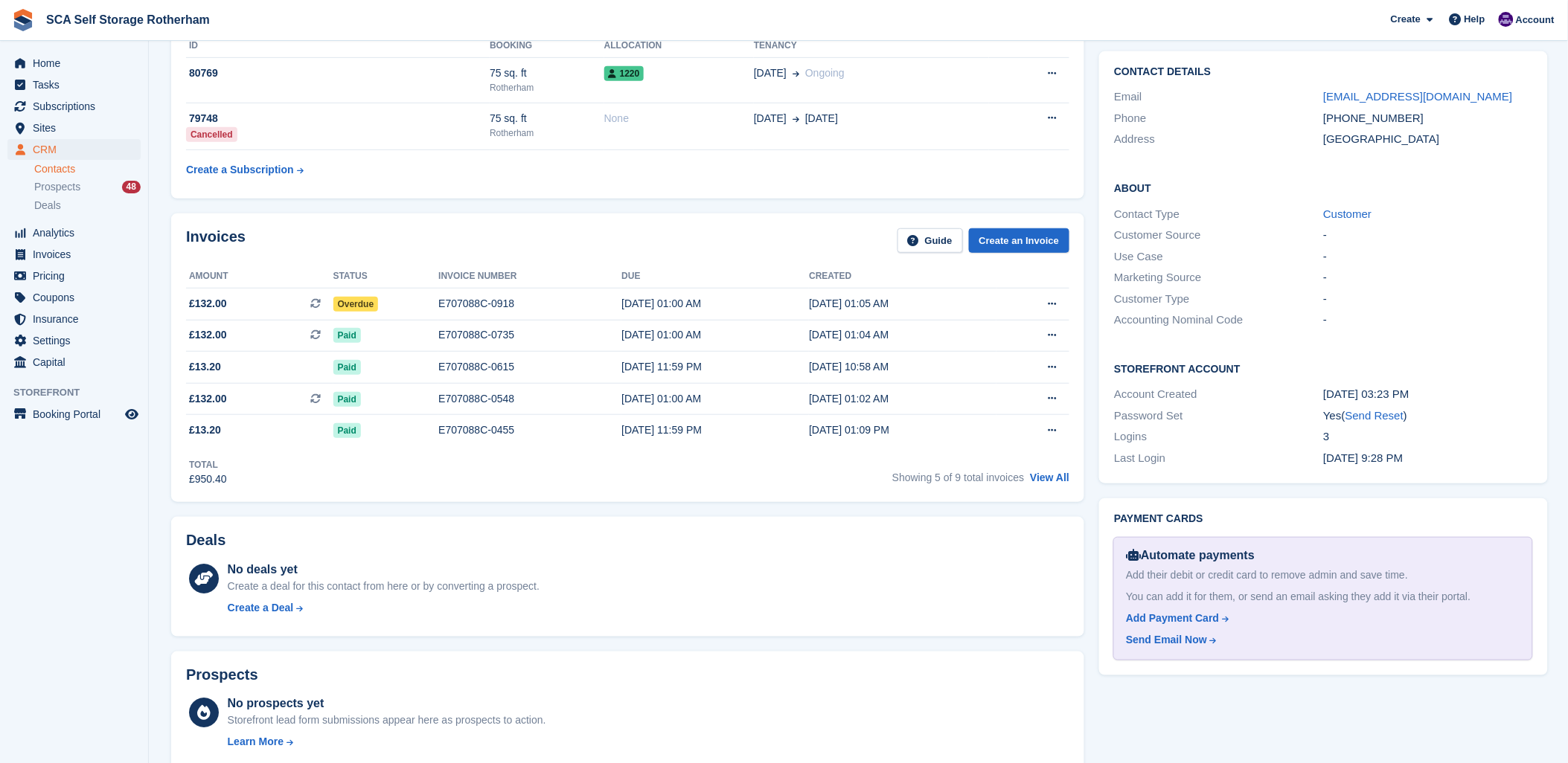
click at [687, 247] on div "Invoices Guide Create an Invoice" at bounding box center [627, 245] width 883 height 33
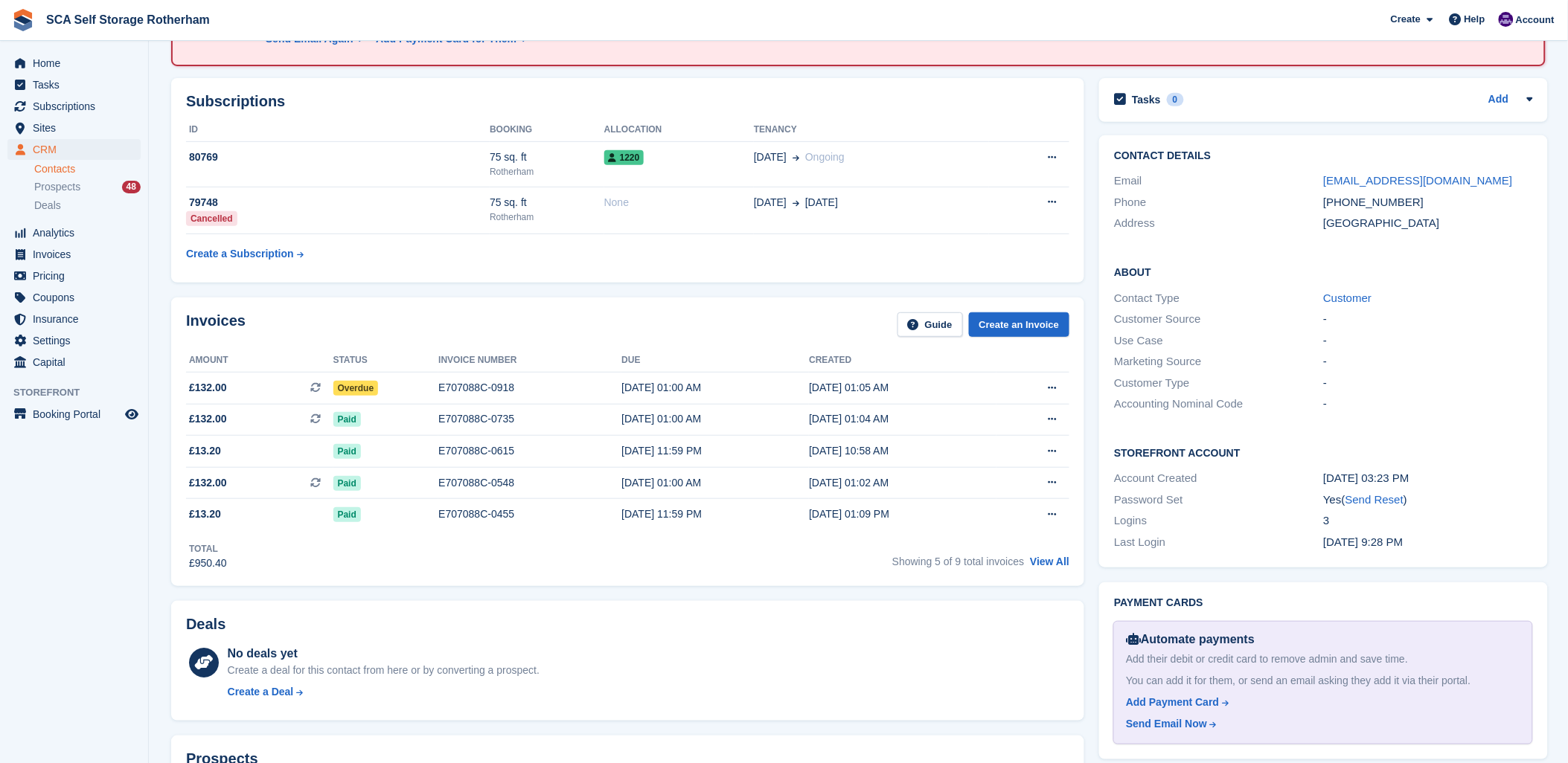
scroll to position [0, 0]
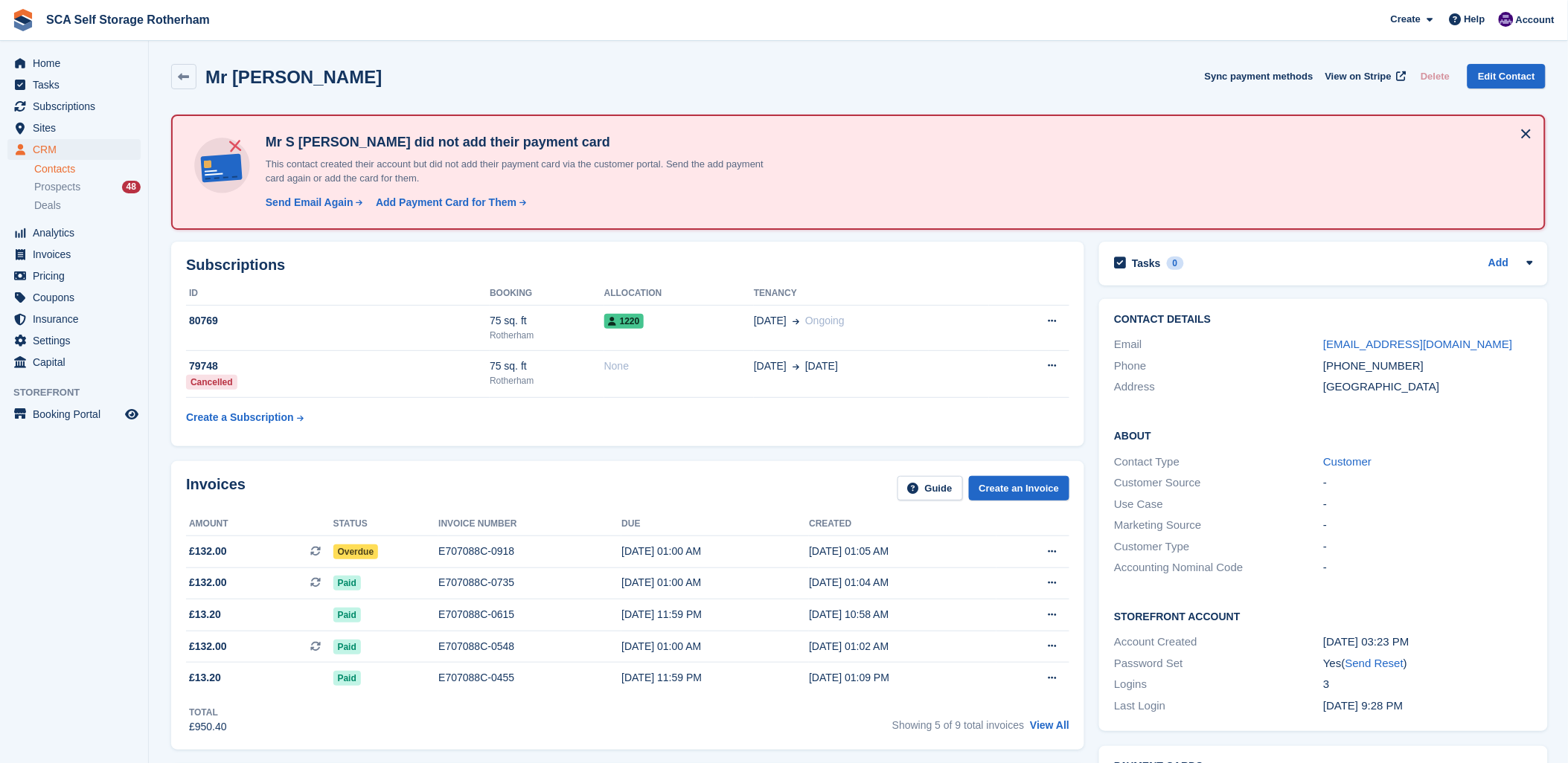
drag, startPoint x: 678, startPoint y: 120, endPoint x: 690, endPoint y: 122, distance: 12.2
click at [685, 121] on div "Mr S Greaves did not add their payment card This contact created their account …" at bounding box center [858, 173] width 1374 height 116
click at [779, 464] on div "Invoices Guide Create an Invoice Amount Status Invoice number Due Created £132.…" at bounding box center [627, 606] width 913 height 289
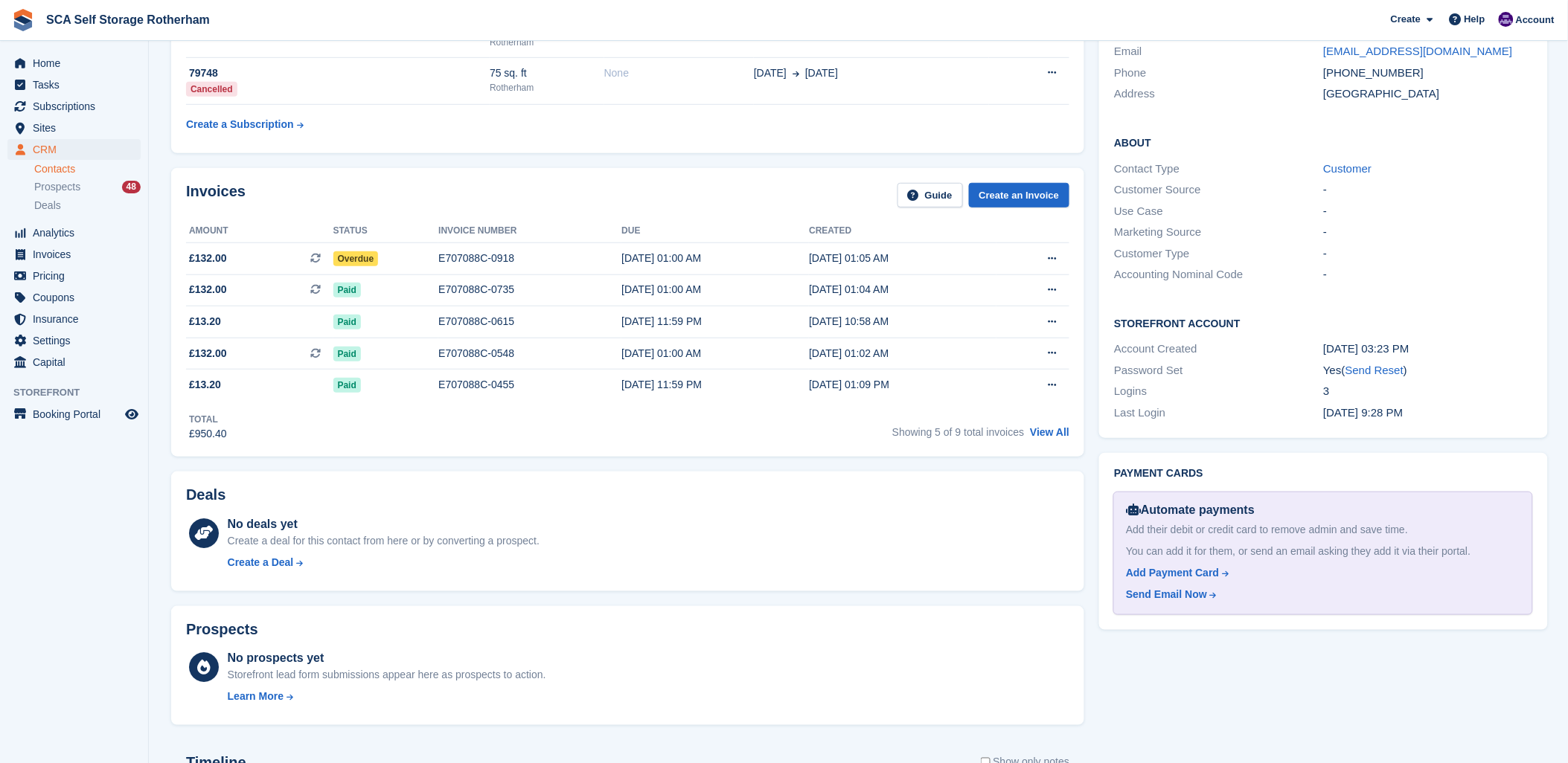
scroll to position [413, 0]
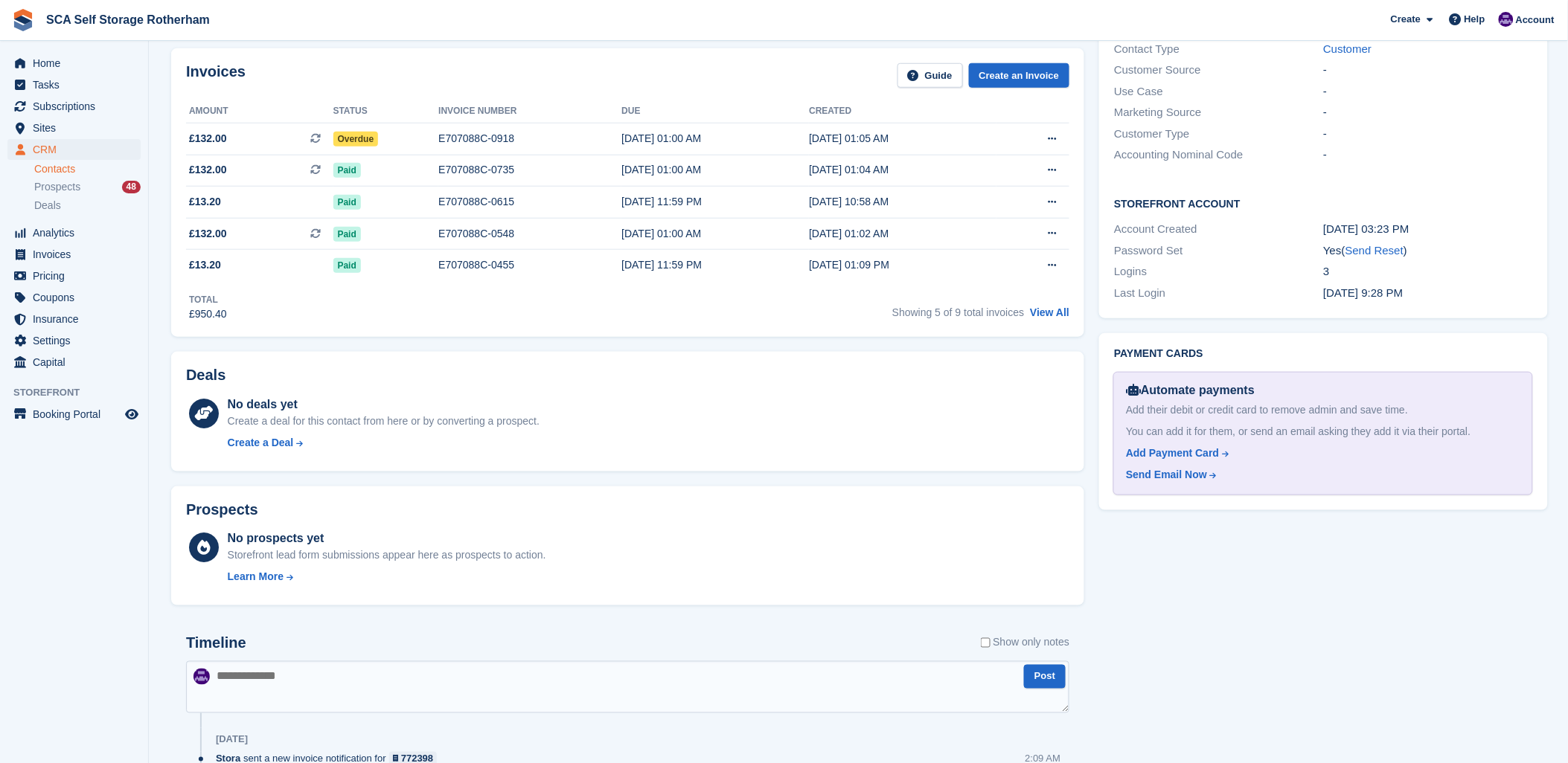
drag, startPoint x: 988, startPoint y: 436, endPoint x: 1228, endPoint y: 372, distance: 248.4
click at [988, 435] on div "No deals yet Create a deal for this contact from here or by converting a prospe…" at bounding box center [649, 426] width 843 height 61
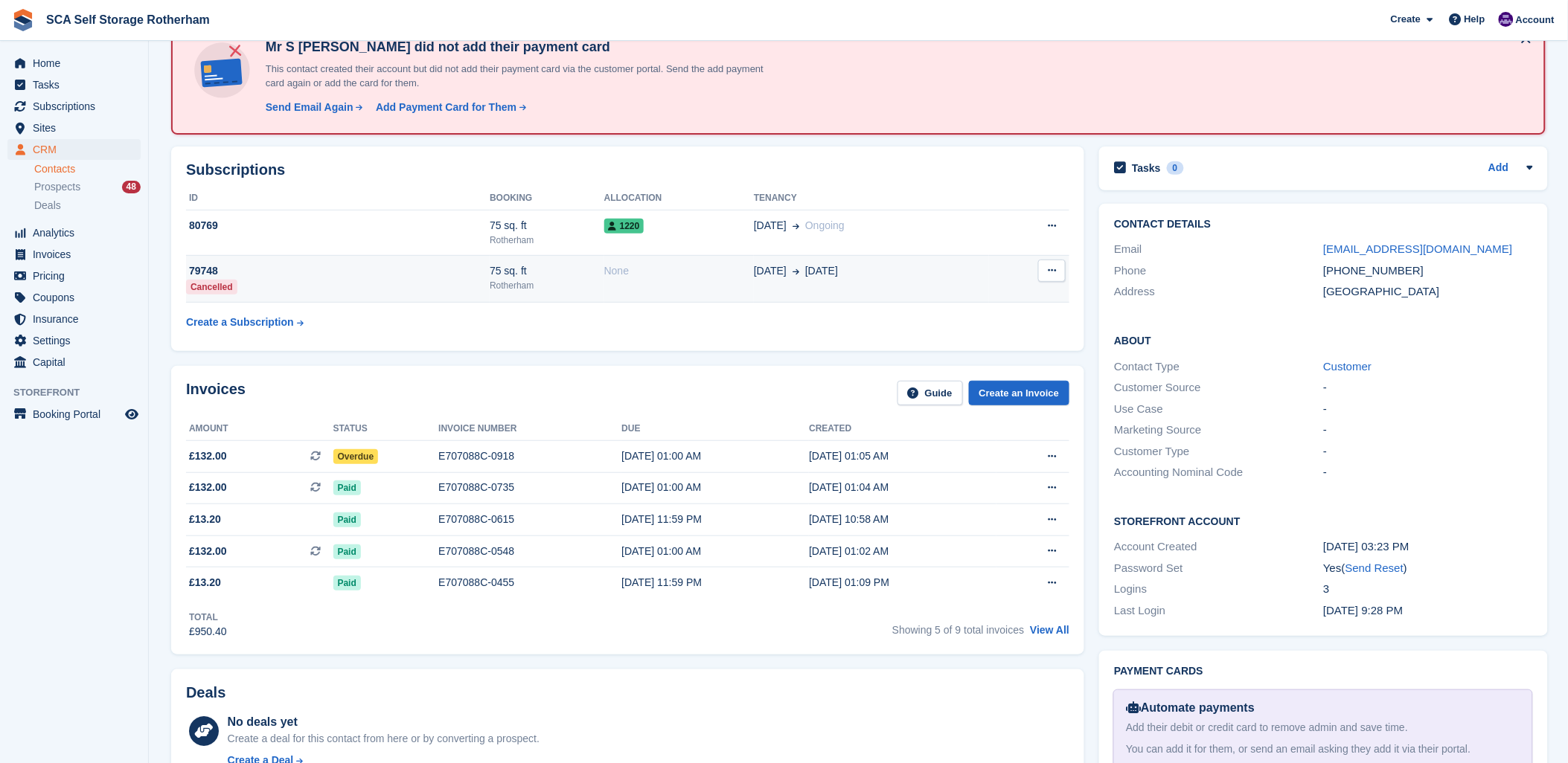
scroll to position [83, 0]
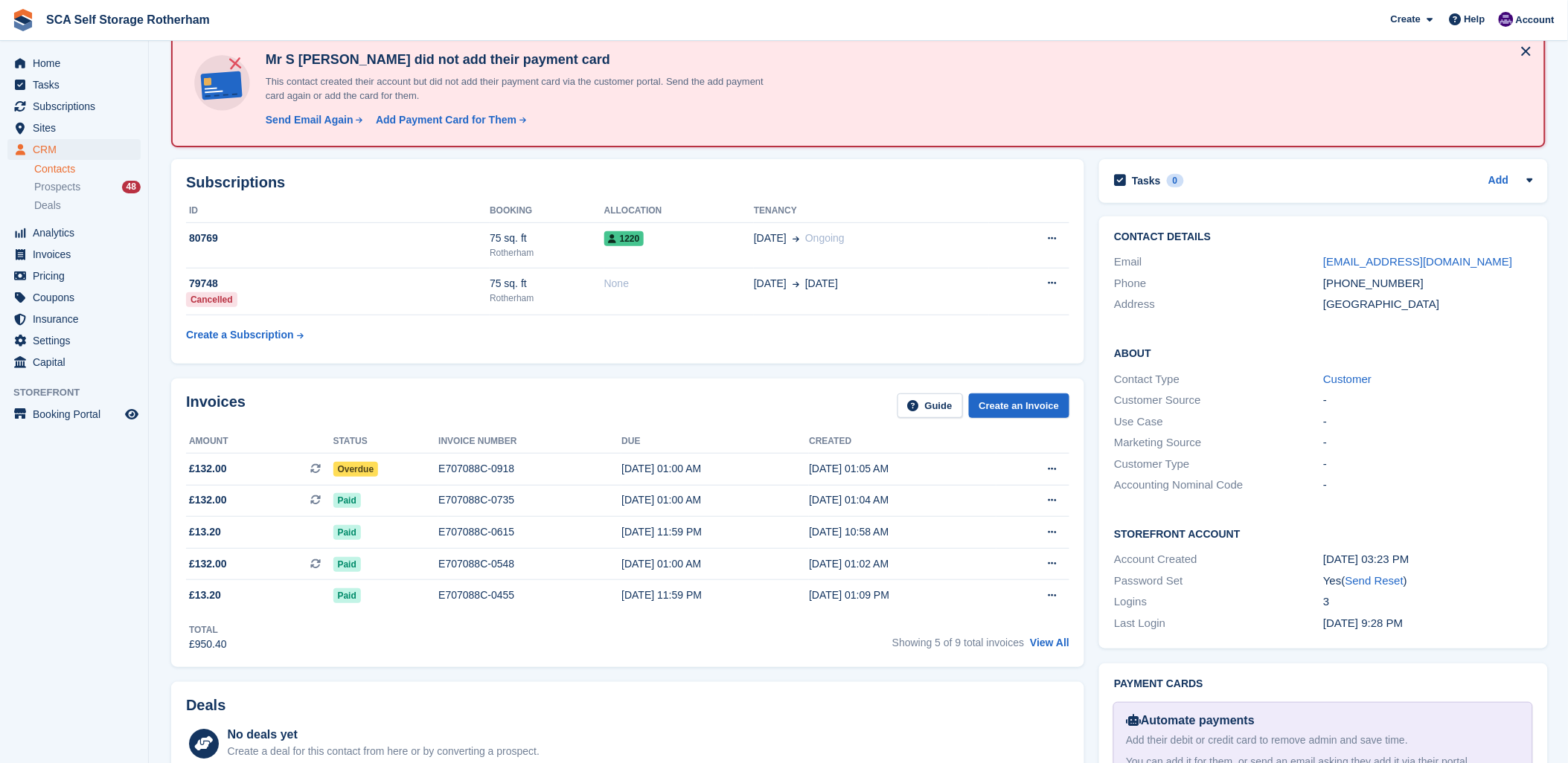
click at [785, 394] on div "Invoices Guide Create an Invoice" at bounding box center [627, 410] width 883 height 33
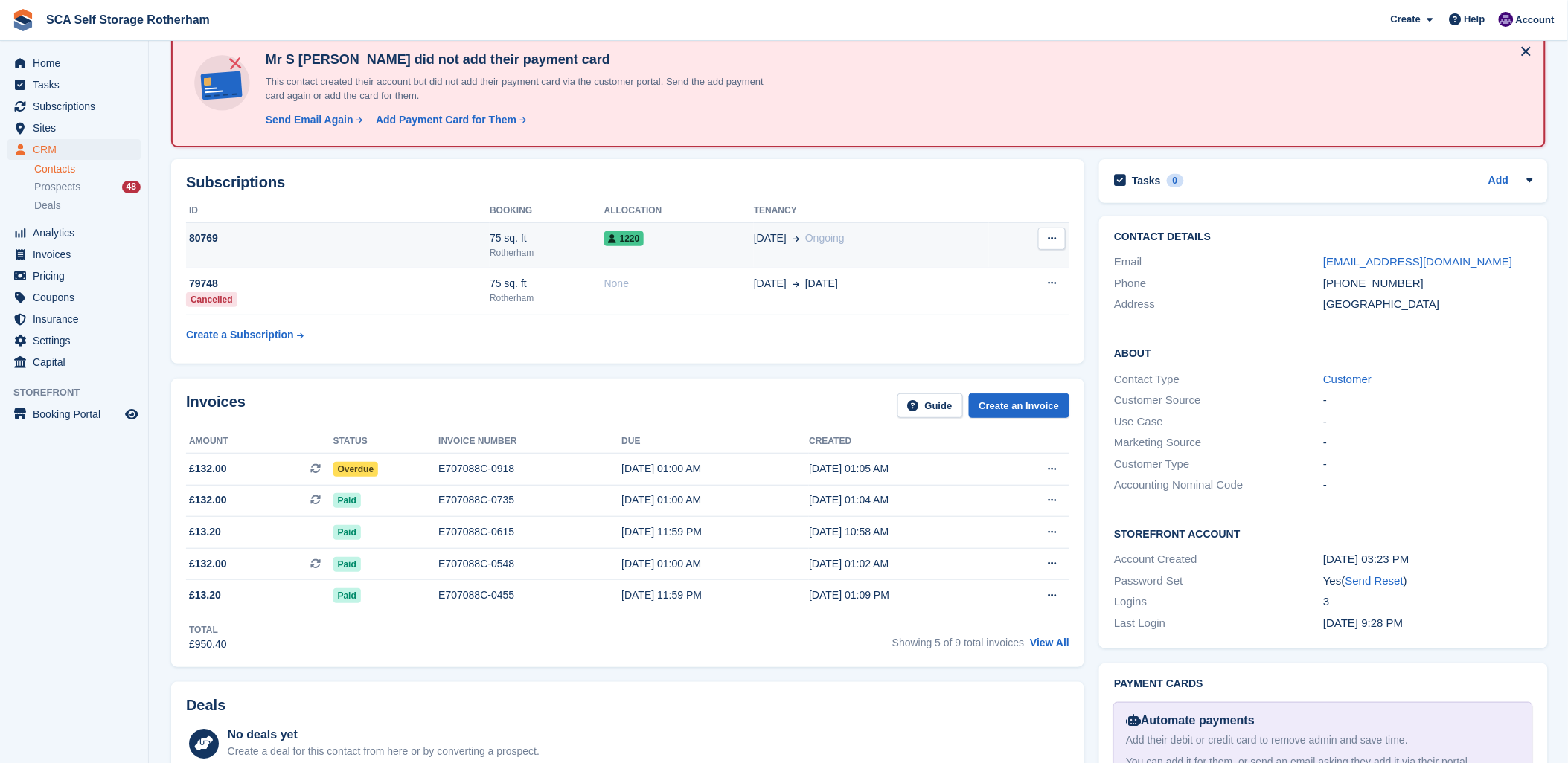
click at [563, 239] on div "75 sq. ft" at bounding box center [547, 238] width 115 height 16
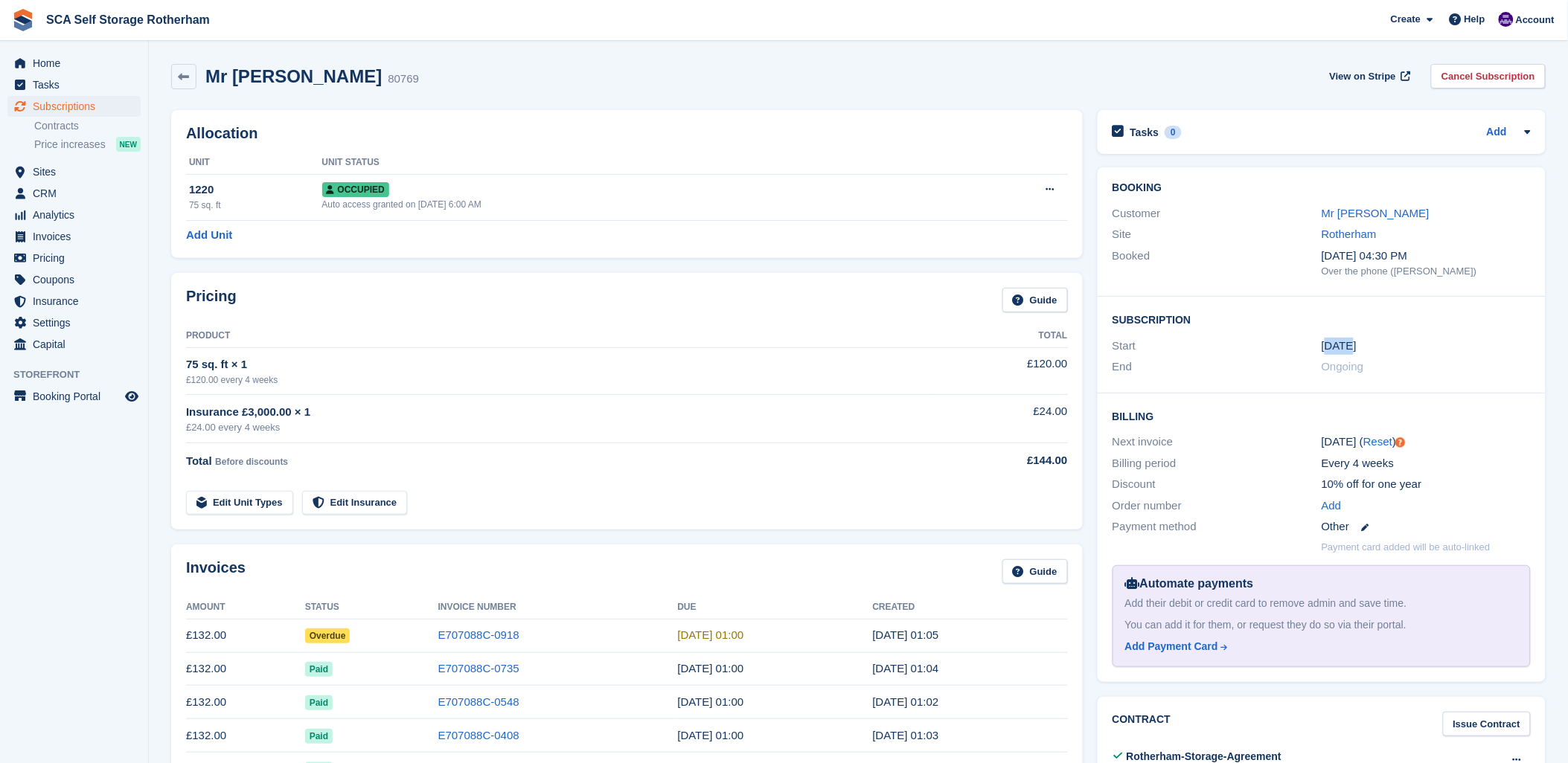
drag, startPoint x: 1352, startPoint y: 350, endPoint x: 1328, endPoint y: 350, distance: 24.0
click at [1328, 350] on time "13 Apr" at bounding box center [1339, 346] width 35 height 17
drag, startPoint x: 1328, startPoint y: 350, endPoint x: 1376, endPoint y: 356, distance: 48.4
click at [1376, 356] on div "End Ongoing" at bounding box center [1322, 367] width 418 height 21
drag, startPoint x: 1375, startPoint y: 353, endPoint x: 1309, endPoint y: 353, distance: 66.0
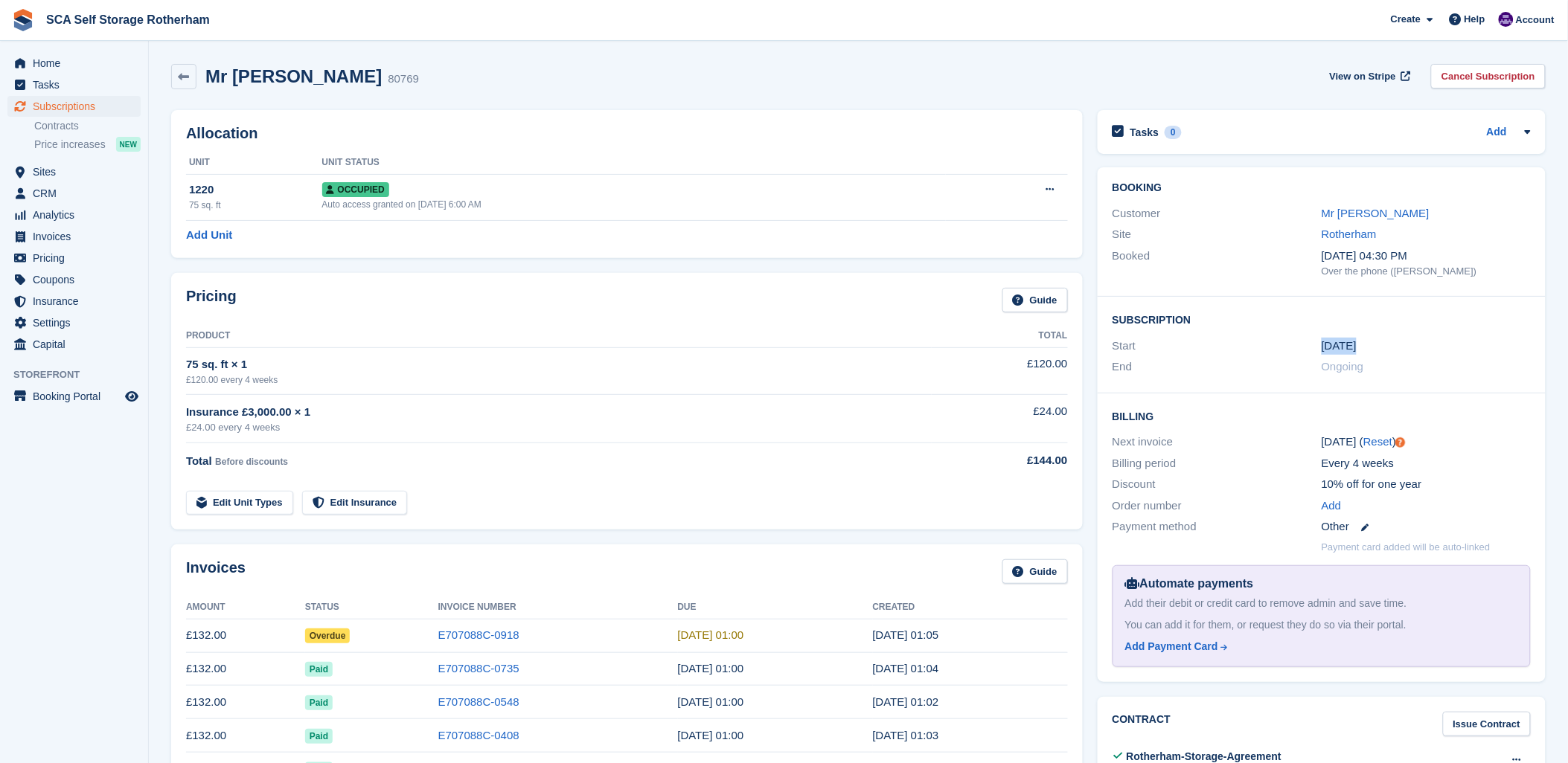
click at [1309, 353] on div "Start 13 Apr" at bounding box center [1322, 346] width 418 height 21
drag, startPoint x: 965, startPoint y: 87, endPoint x: 1003, endPoint y: 112, distance: 45.5
click at [966, 87] on div "Mr S Greaves 80769 View on Stripe Cancel Subscription" at bounding box center [858, 76] width 1374 height 25
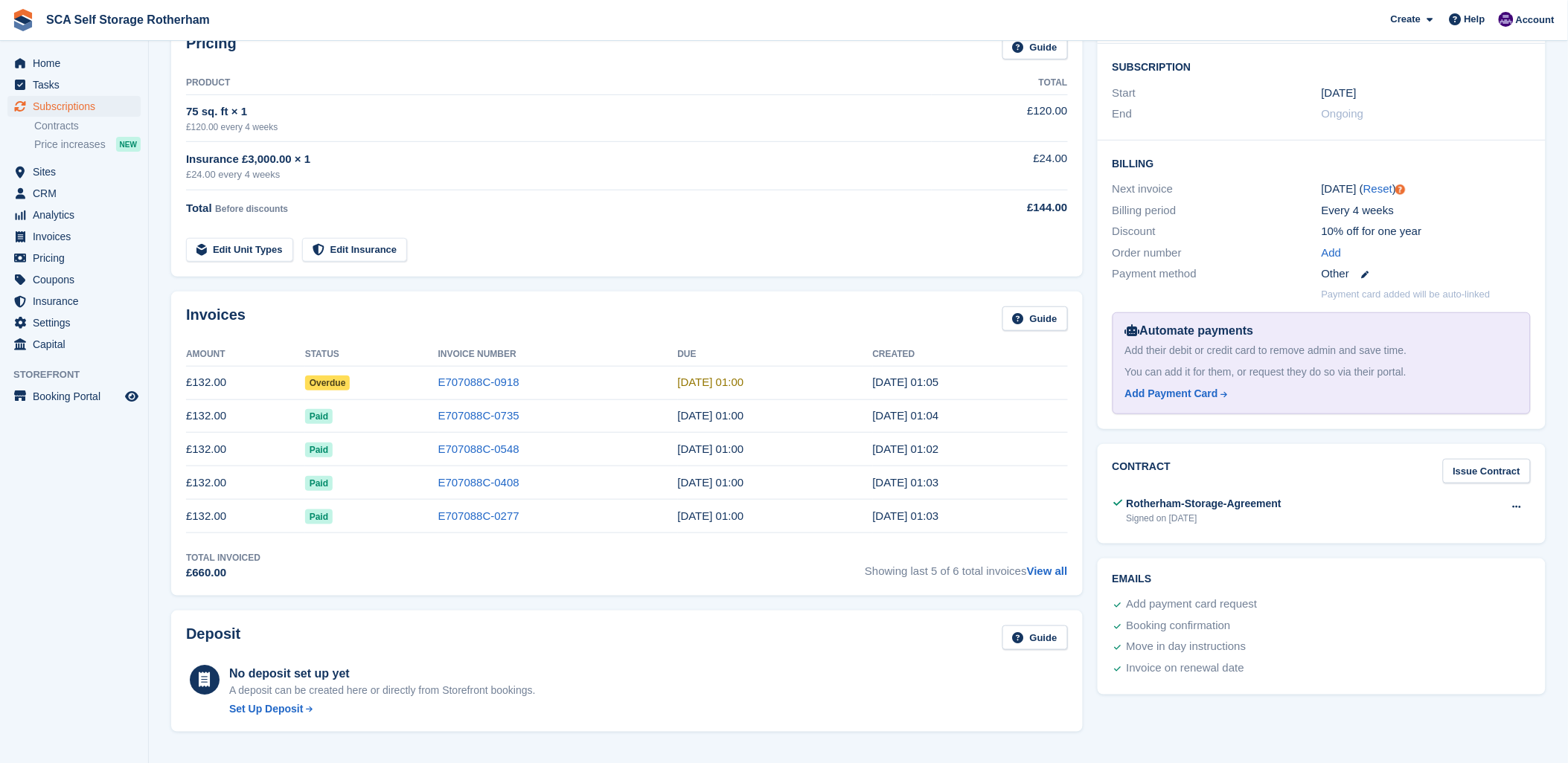
scroll to position [330, 0]
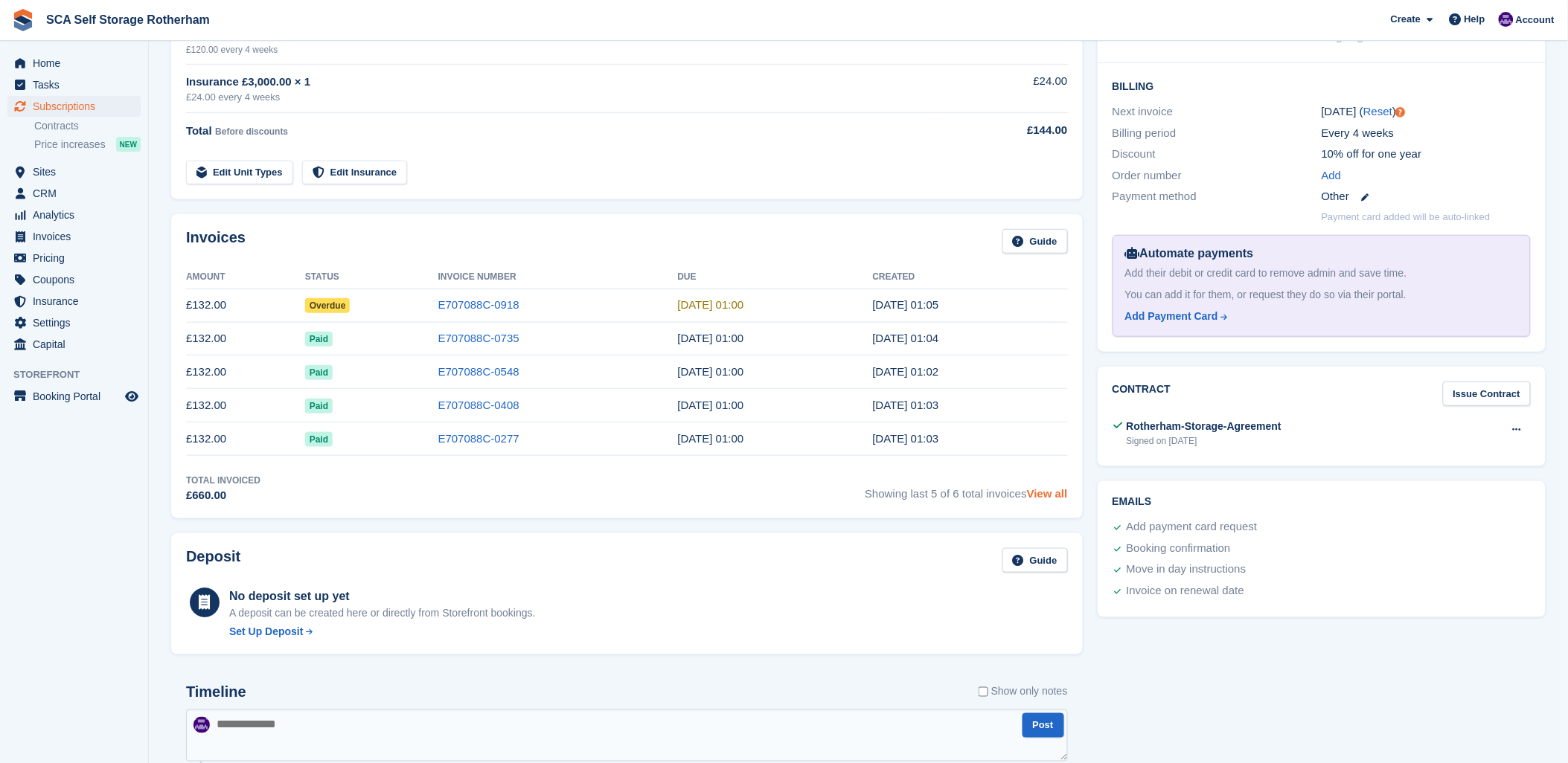
click at [1048, 496] on link "View all" at bounding box center [1047, 493] width 41 height 13
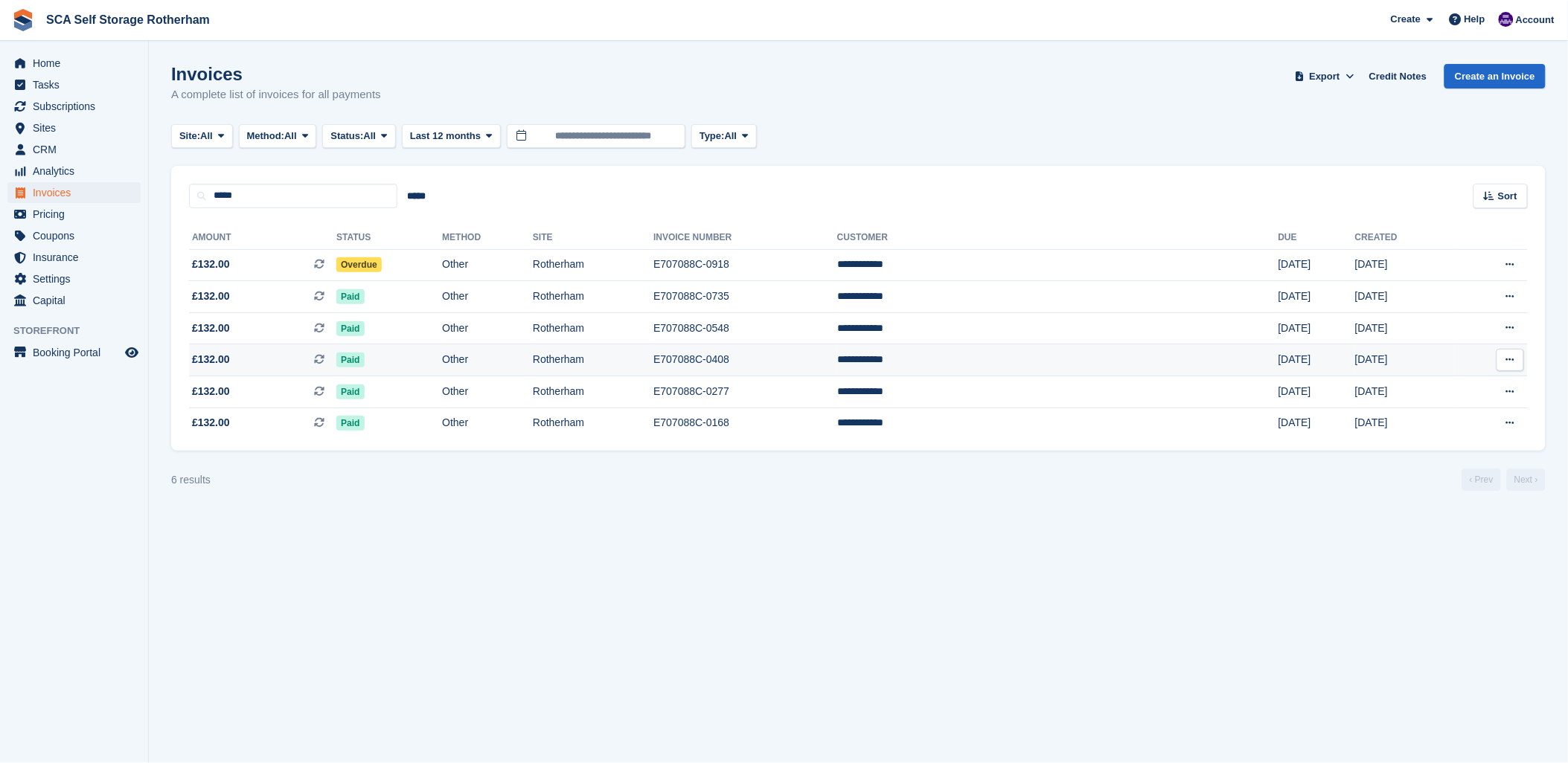
drag, startPoint x: 466, startPoint y: 590, endPoint x: 451, endPoint y: 351, distance: 239.5
click at [465, 590] on section "Invoices A complete list of invoices for all payments Export Export Invoices Ex…" at bounding box center [859, 382] width 1419 height 763
click at [90, 97] on span "Subscriptions" at bounding box center [77, 106] width 89 height 21
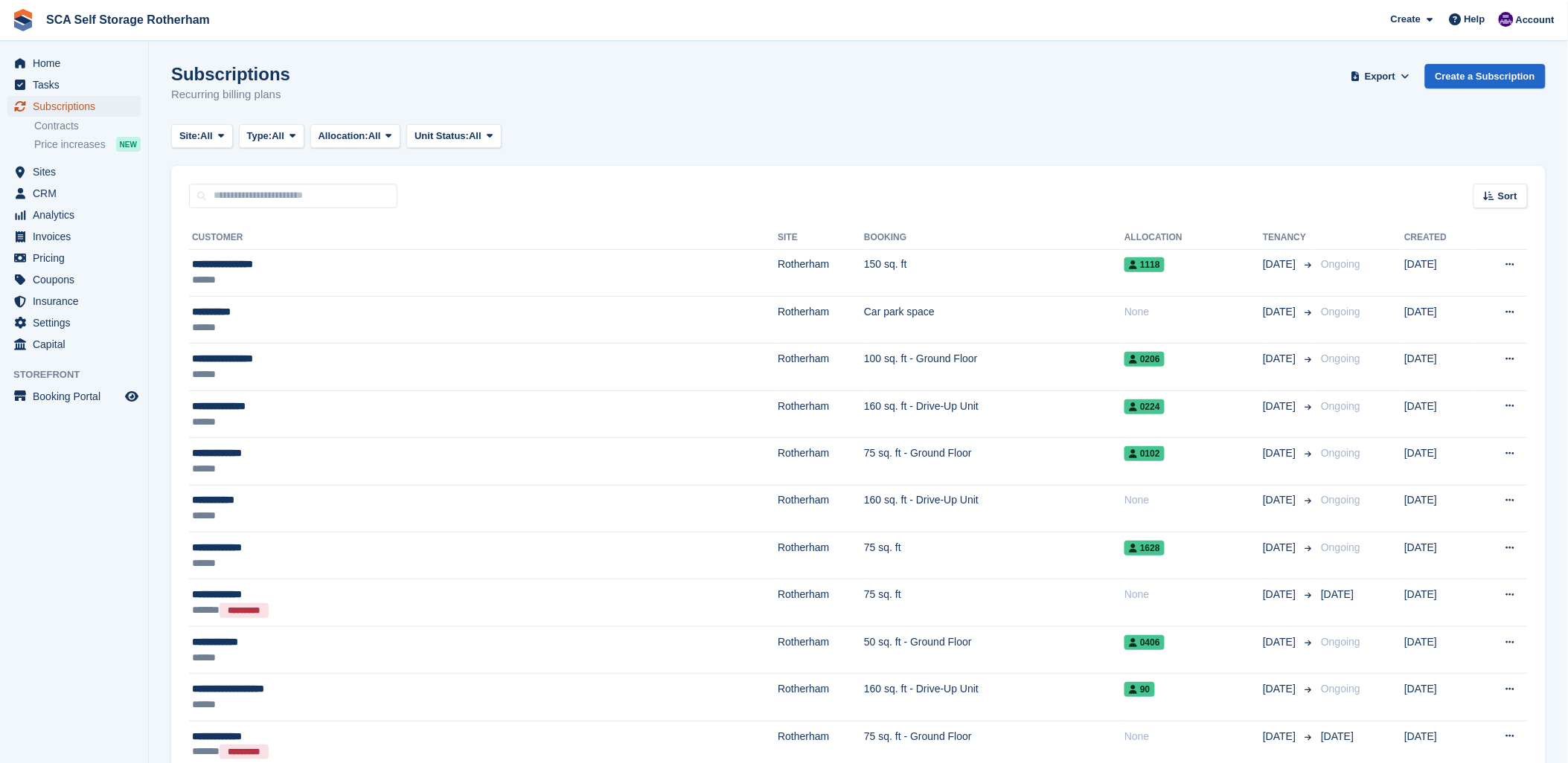
click at [56, 98] on span "Subscriptions" at bounding box center [77, 106] width 89 height 21
click at [851, 125] on div "Site: All All Rotherham Door-to-Door Storage Type: All All Upcoming Previous Ac…" at bounding box center [858, 136] width 1374 height 24
click at [1243, 87] on div "Subscriptions Recurring billing plans Export Export Subscriptions Export a CSV …" at bounding box center [858, 92] width 1374 height 57
click at [279, 194] on input "text" at bounding box center [294, 196] width 208 height 24
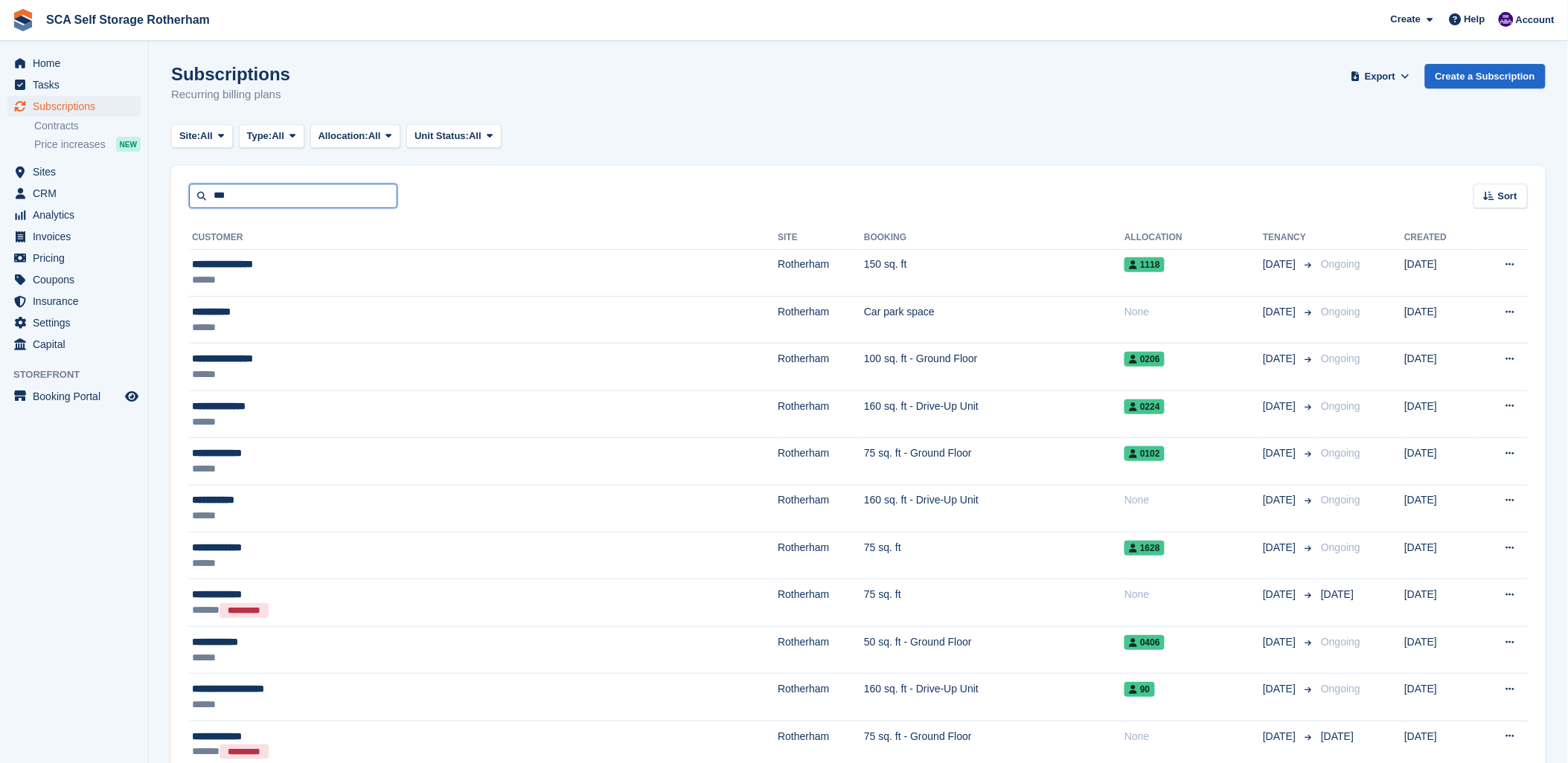
type input "***"
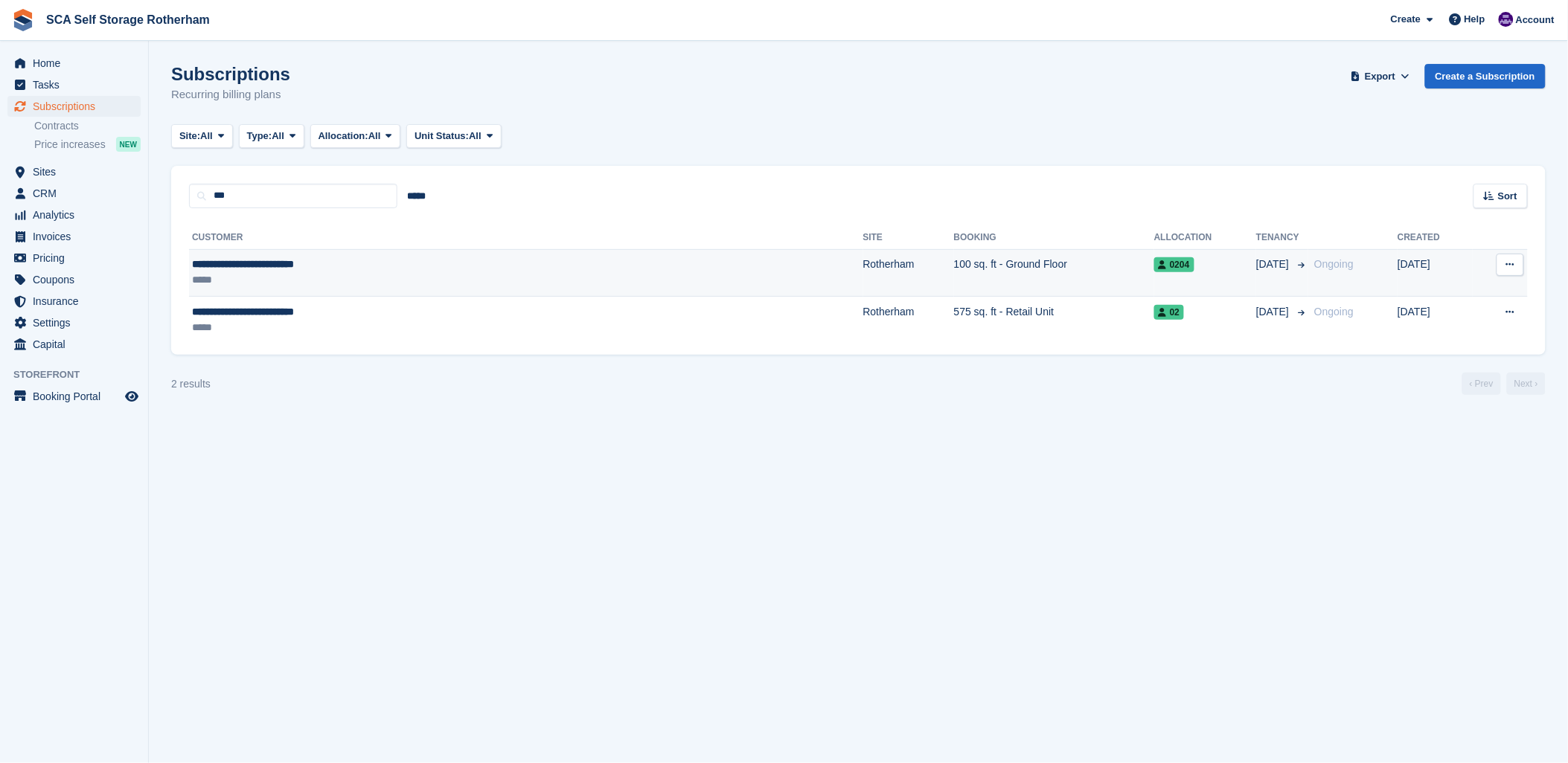
click at [379, 284] on div "*****" at bounding box center [381, 280] width 379 height 16
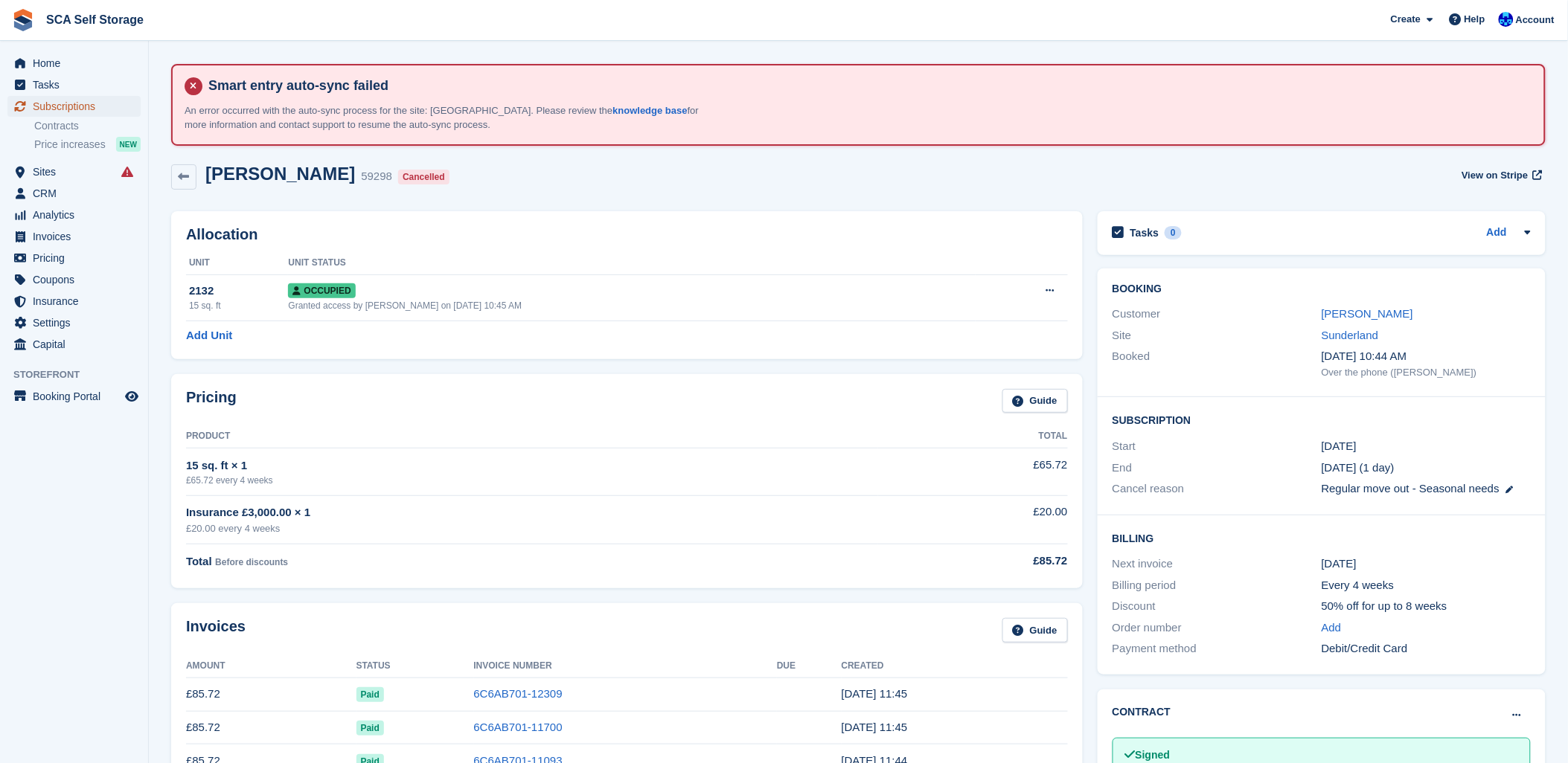
click at [56, 101] on span "Subscriptions" at bounding box center [77, 106] width 89 height 21
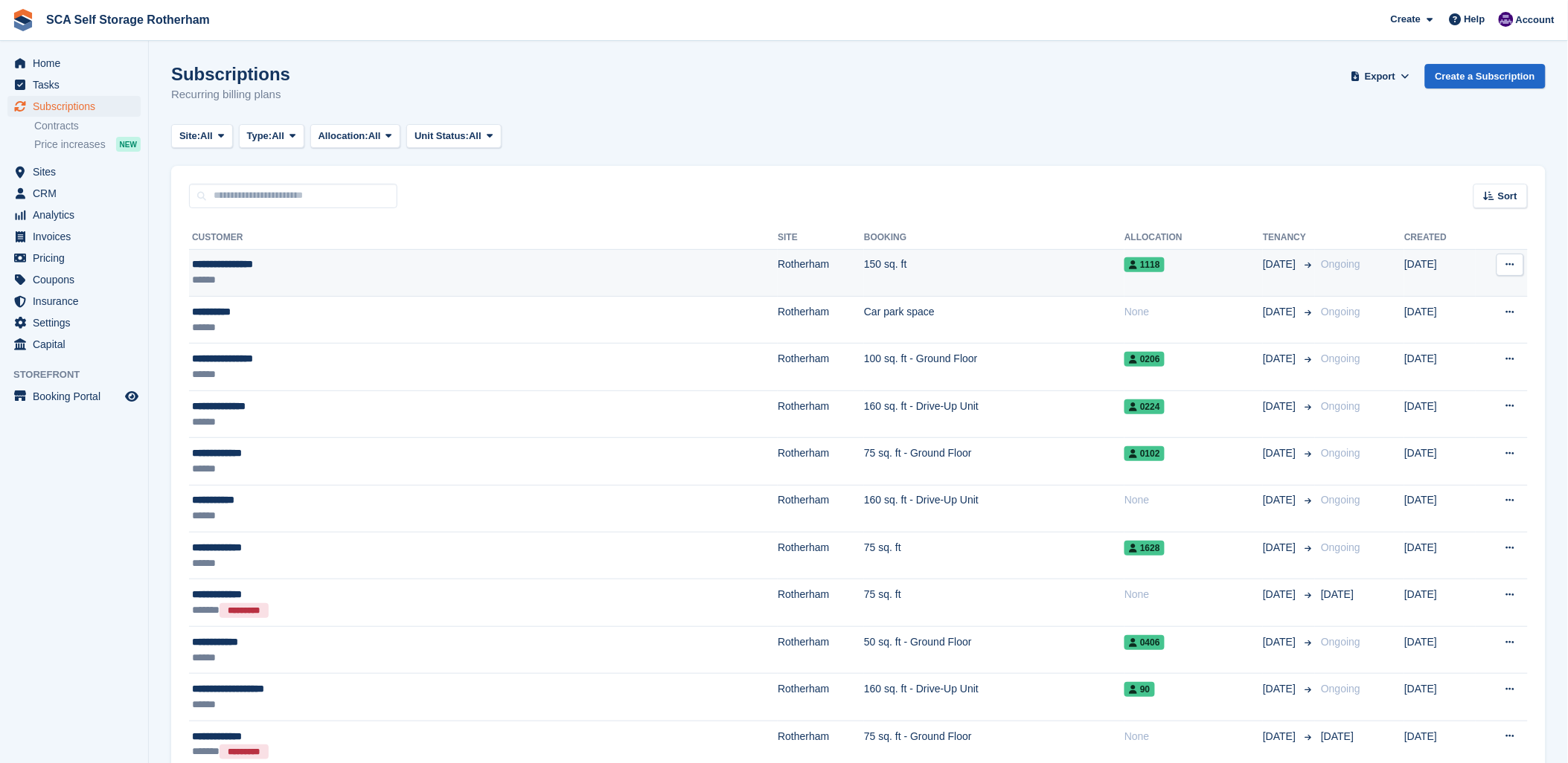
click at [293, 277] on div "******" at bounding box center [366, 280] width 349 height 16
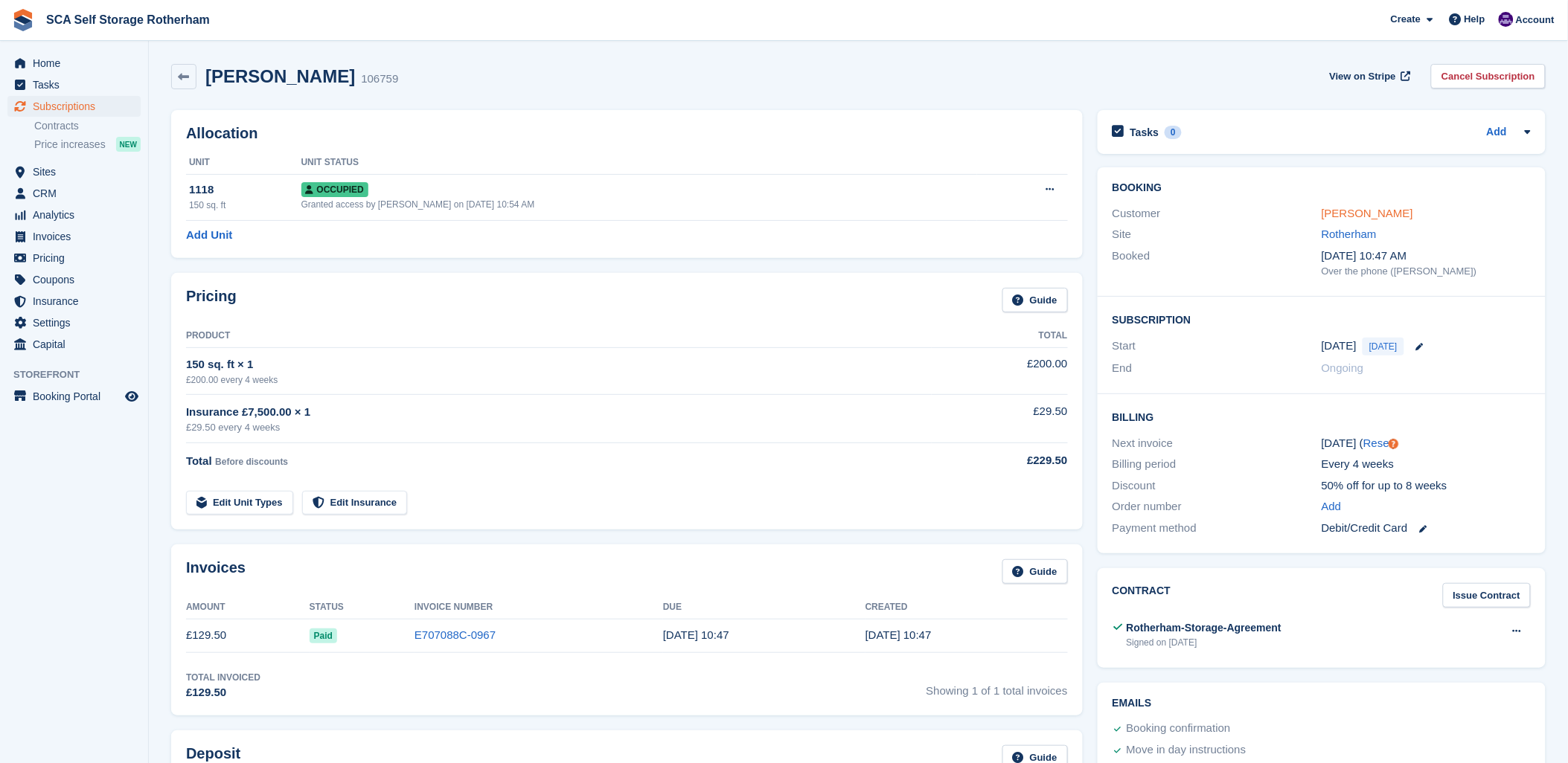
click at [1370, 219] on link "[PERSON_NAME]" at bounding box center [1367, 213] width 91 height 13
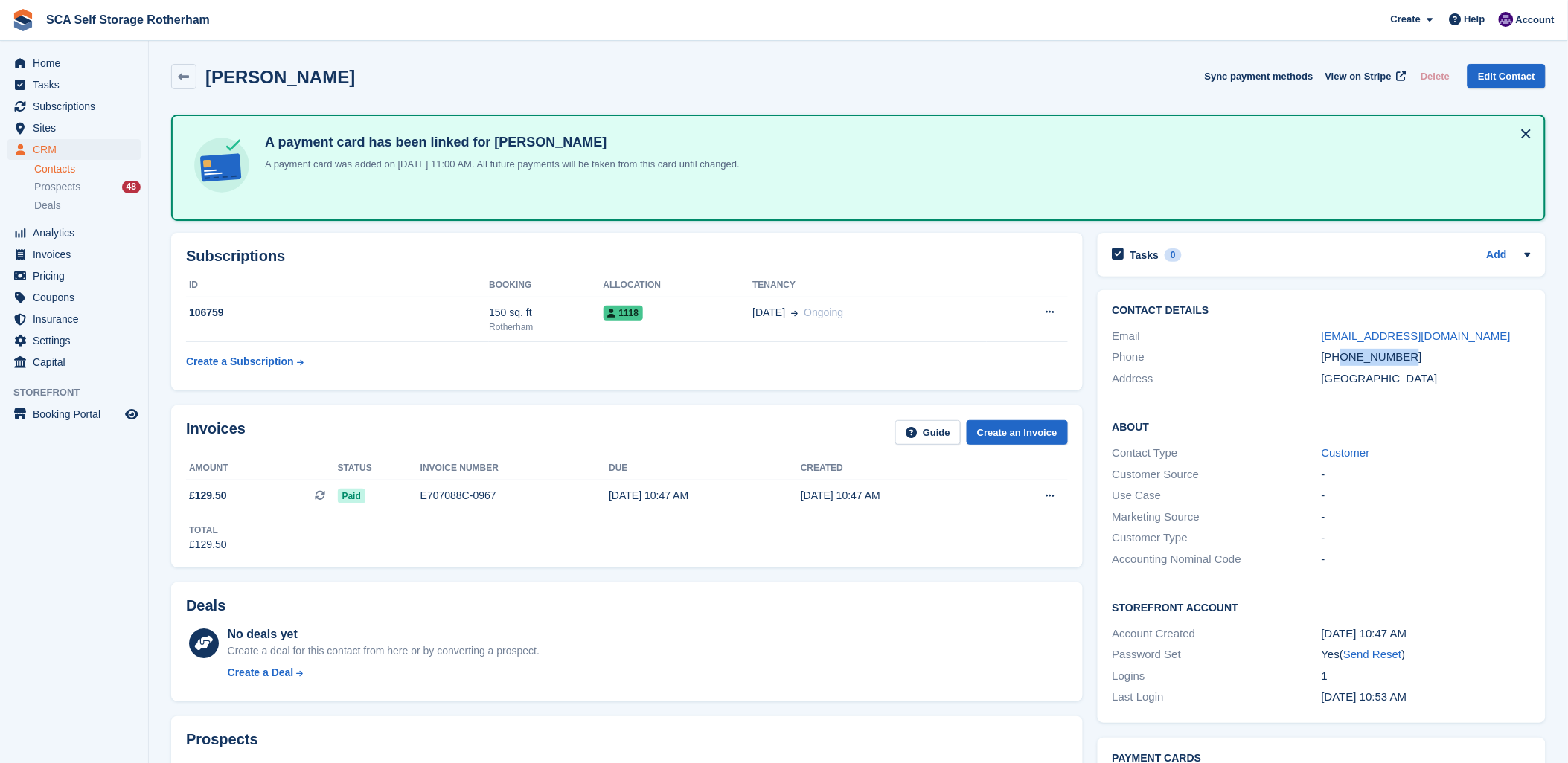
drag, startPoint x: 1402, startPoint y: 356, endPoint x: 1342, endPoint y: 360, distance: 60.1
click at [1342, 360] on div "[PHONE_NUMBER]" at bounding box center [1426, 357] width 209 height 17
copy div "7847943020"
click at [728, 640] on div "No deals yet Create a deal for this contact from here or by converting a prospe…" at bounding box center [647, 656] width 840 height 61
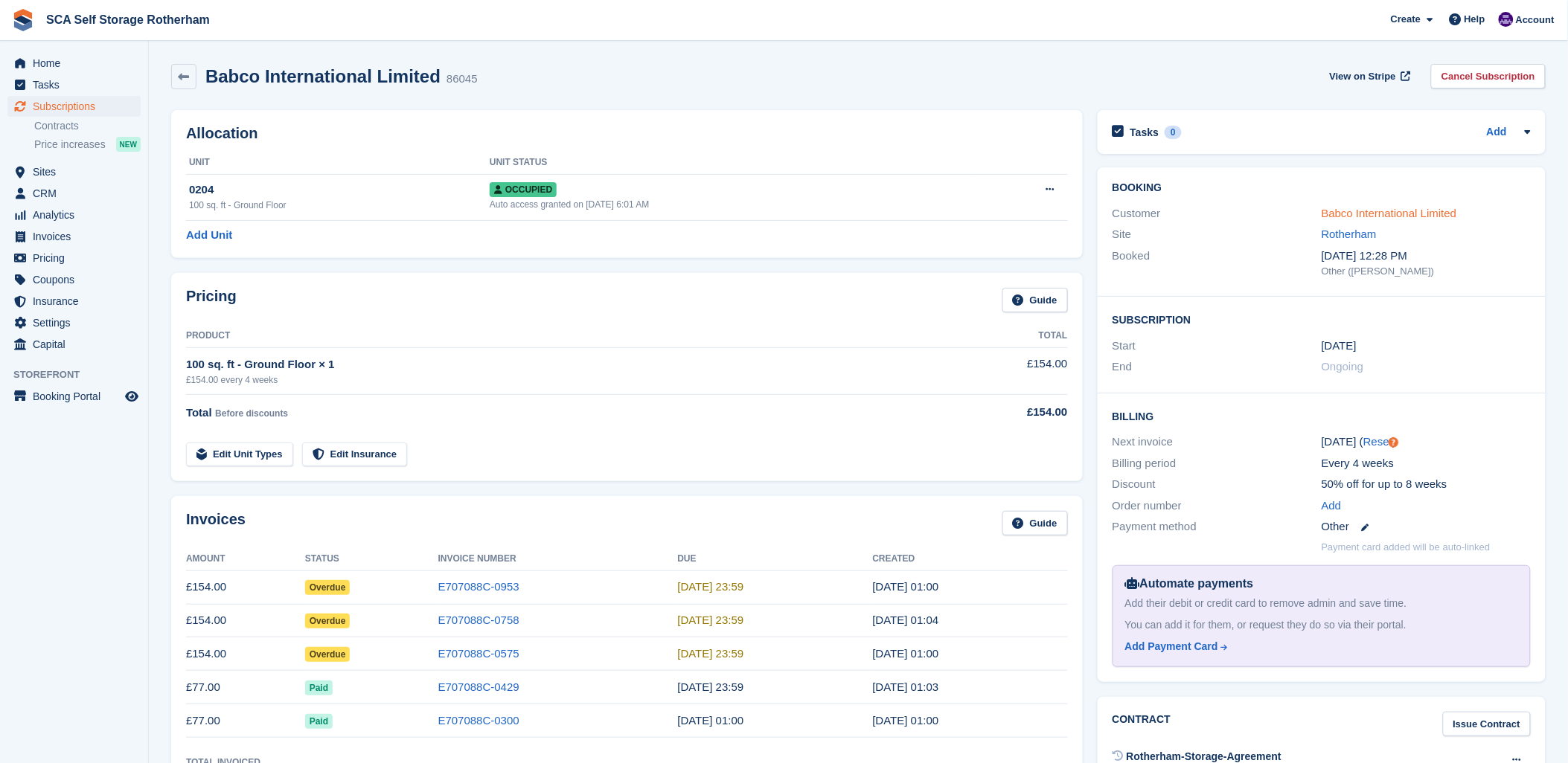
click at [1386, 214] on link "Babco International Limited" at bounding box center [1389, 213] width 135 height 13
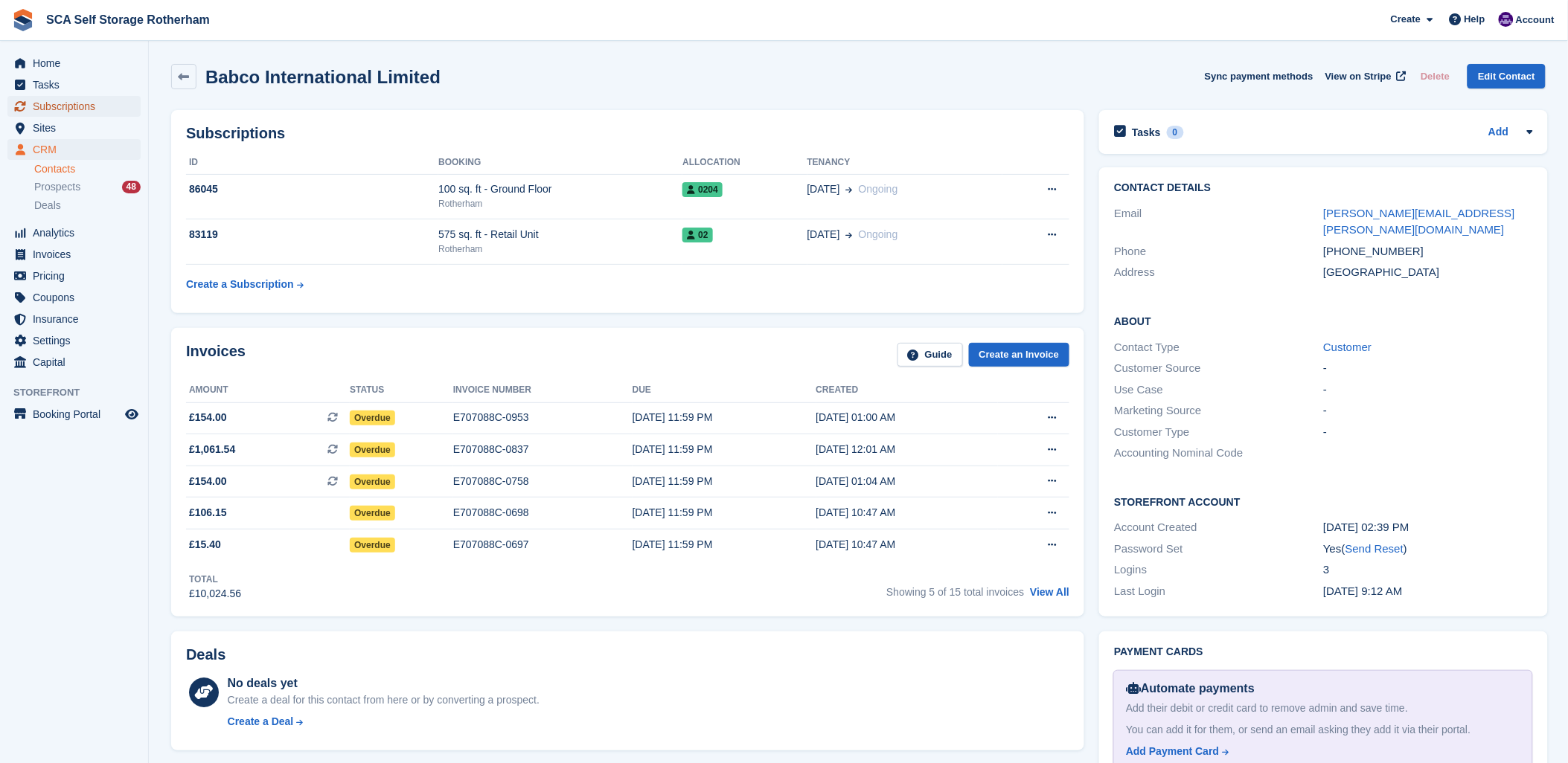
click at [59, 104] on span "Subscriptions" at bounding box center [77, 106] width 89 height 21
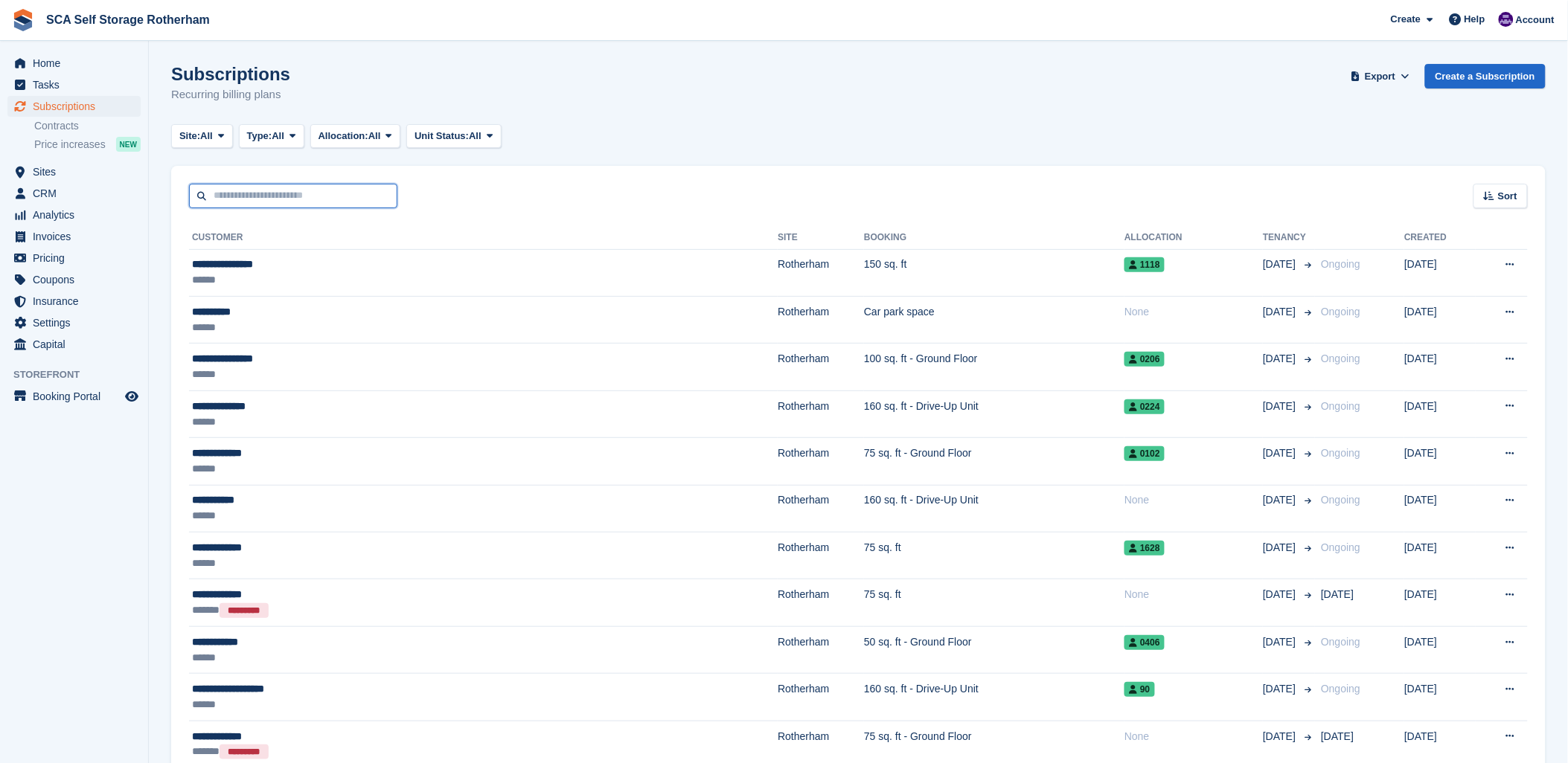
click at [249, 190] on input "text" at bounding box center [294, 196] width 208 height 24
type input "********"
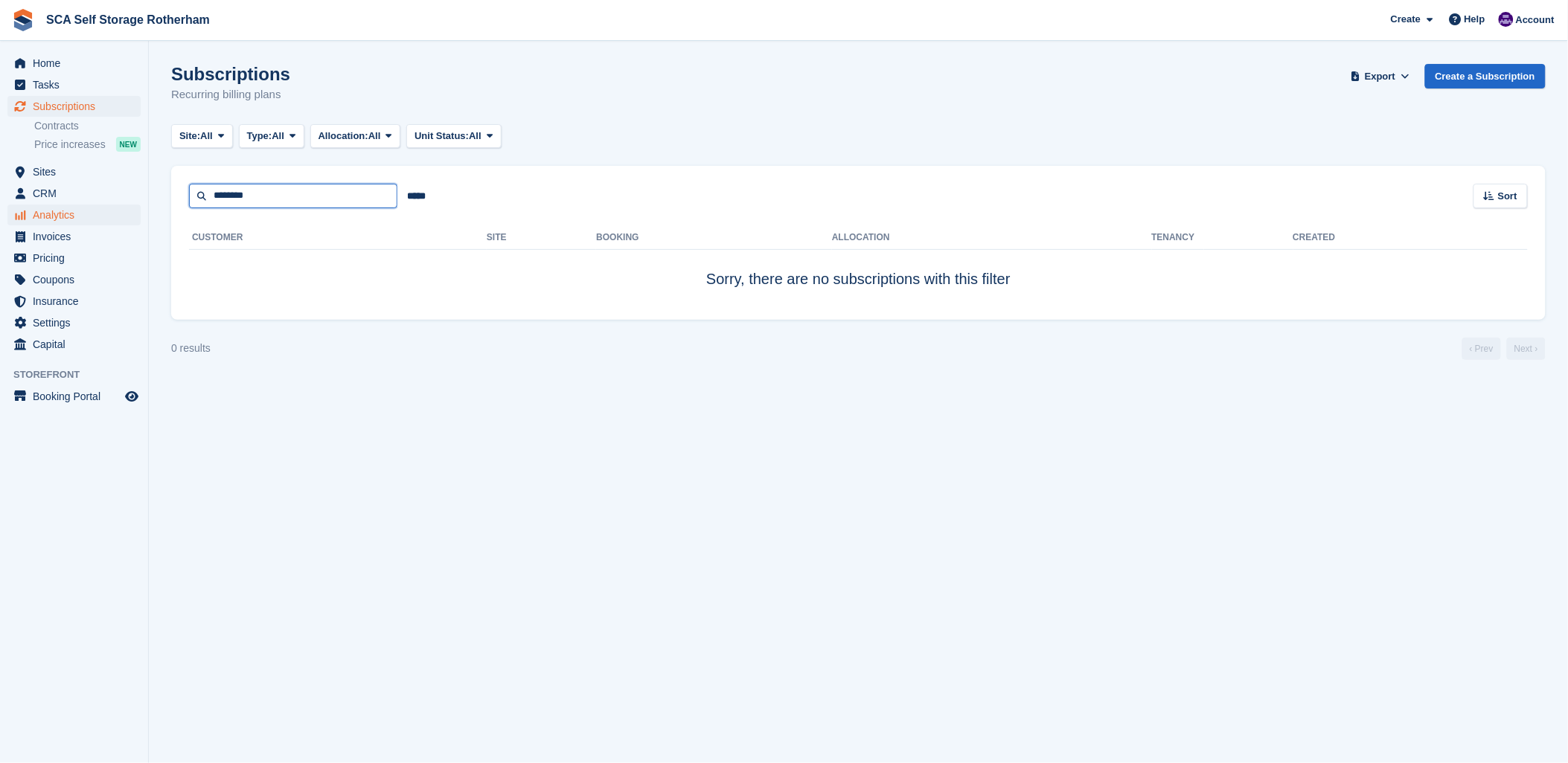
drag, startPoint x: 286, startPoint y: 198, endPoint x: 45, endPoint y: 205, distance: 241.1
click at [49, 201] on div "Home Tasks Subscriptions Subscriptions Subscriptions Contracts Price increases …" at bounding box center [784, 382] width 1568 height 763
click at [525, 566] on section "Subscriptions Recurring billing plans Export Export Subscriptions Export a CSV …" at bounding box center [859, 382] width 1419 height 763
drag, startPoint x: 460, startPoint y: 461, endPoint x: 457, endPoint y: 450, distance: 11.4
click at [457, 450] on section "Subscriptions Recurring billing plans Export Export Subscriptions Export a CSV …" at bounding box center [859, 382] width 1419 height 763
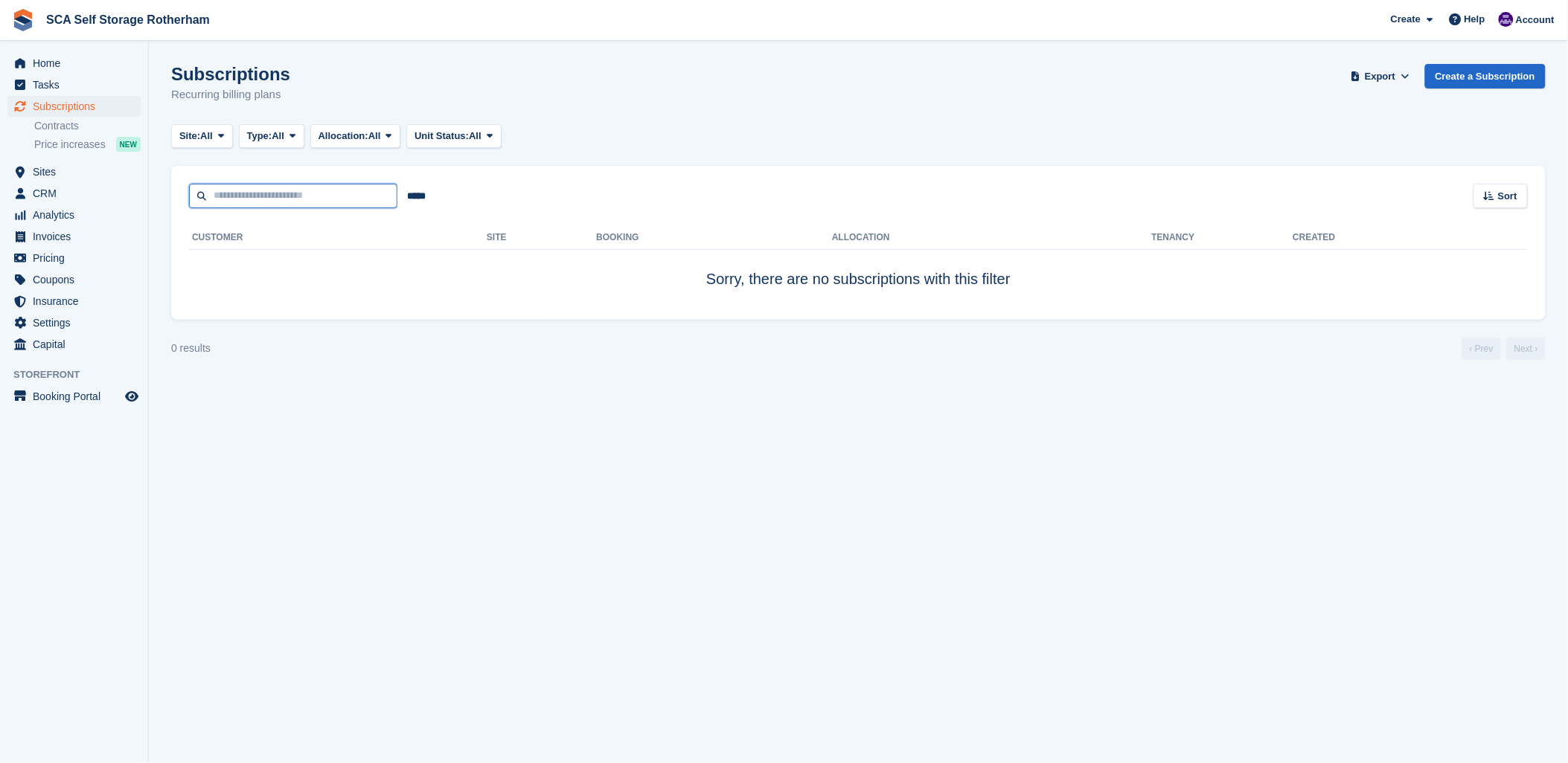
click at [289, 184] on input "text" at bounding box center [294, 196] width 208 height 24
drag, startPoint x: 680, startPoint y: 160, endPoint x: 271, endPoint y: 195, distance: 410.5
click at [671, 160] on turbo-frame "Subscriptions Recurring billing plans Export Export Subscriptions Export a CSV …" at bounding box center [858, 211] width 1374 height 296
drag, startPoint x: 257, startPoint y: 203, endPoint x: 184, endPoint y: 177, distance: 77.5
click at [256, 203] on input "text" at bounding box center [294, 196] width 208 height 24
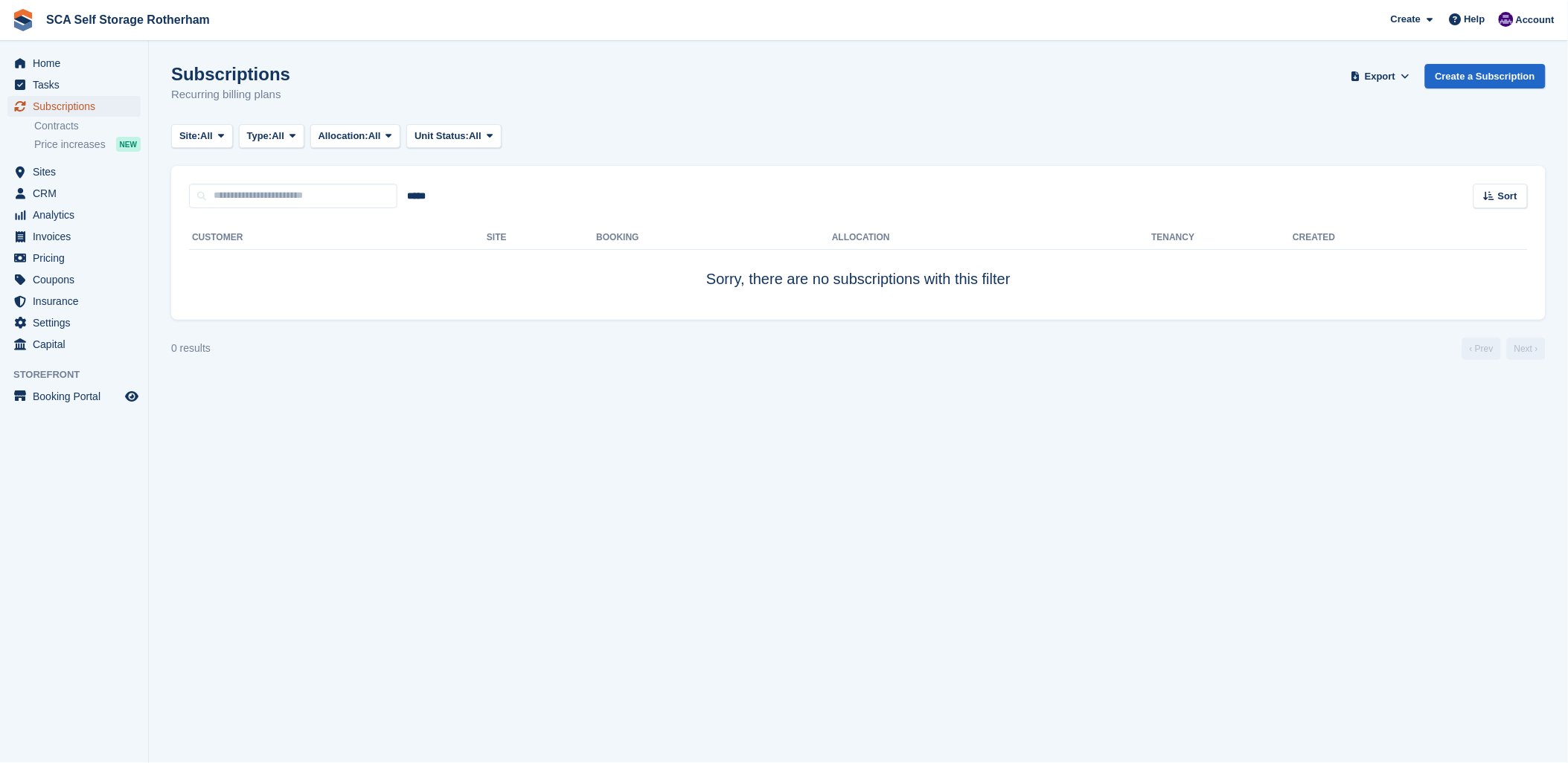
click at [67, 106] on span "Subscriptions" at bounding box center [77, 106] width 89 height 21
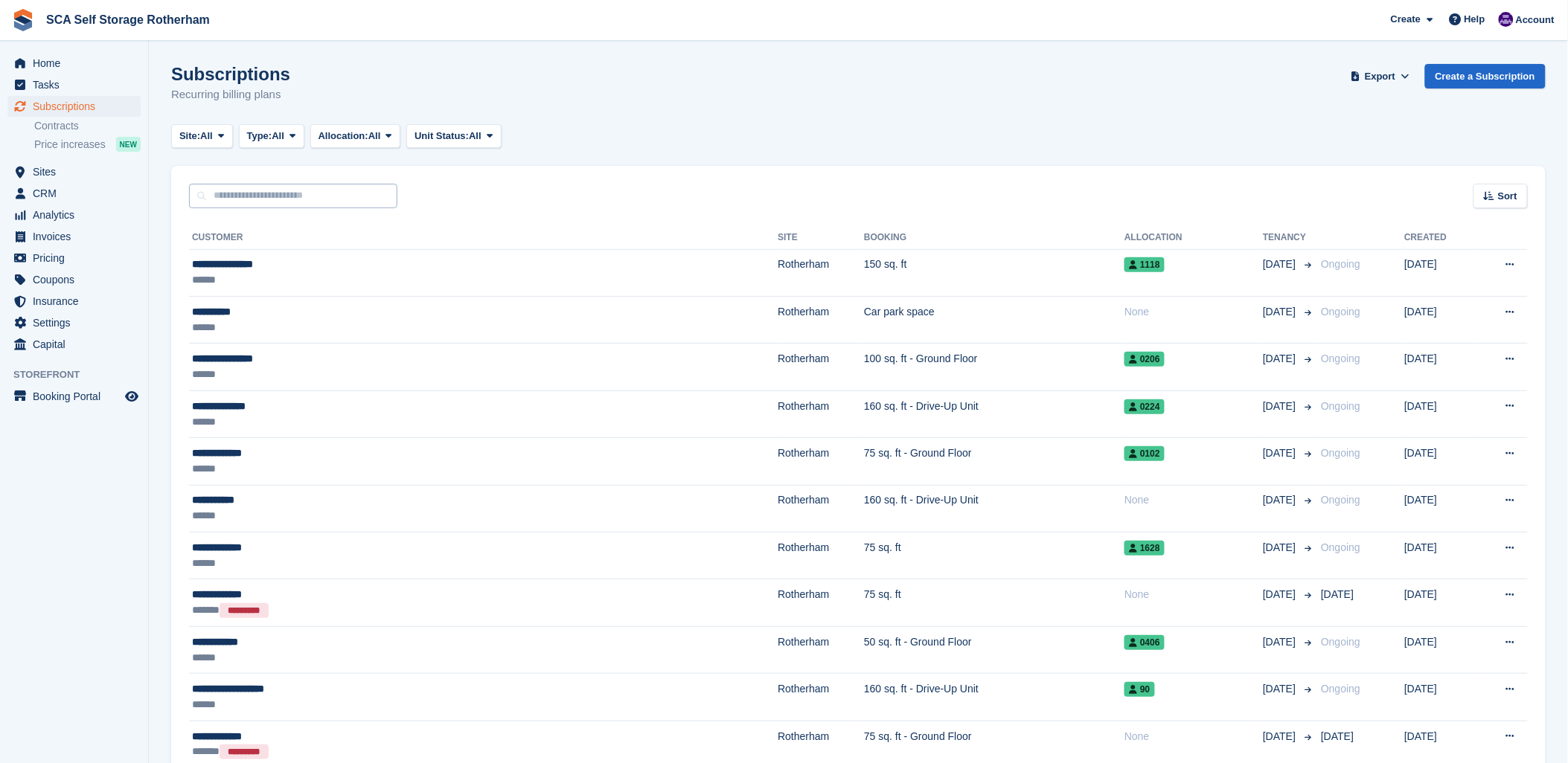
drag, startPoint x: 651, startPoint y: 99, endPoint x: 358, endPoint y: 188, distance: 306.2
click at [649, 99] on div "Subscriptions Recurring billing plans Export Export Subscriptions Export a CSV …" at bounding box center [858, 92] width 1374 height 57
click at [297, 201] on input "text" at bounding box center [294, 196] width 208 height 24
drag, startPoint x: 735, startPoint y: 153, endPoint x: 465, endPoint y: 158, distance: 270.0
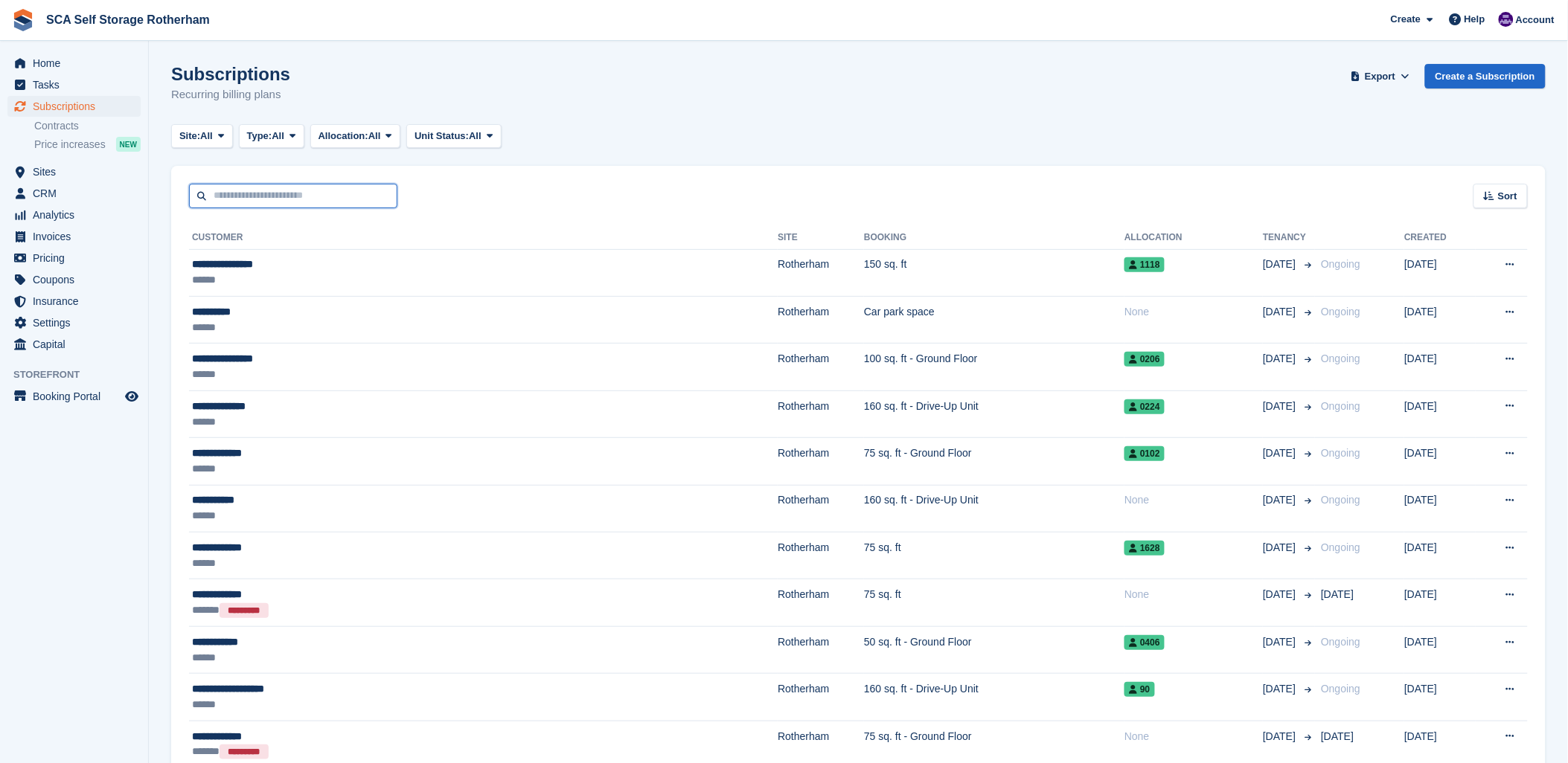
drag, startPoint x: 252, startPoint y: 191, endPoint x: 809, endPoint y: 145, distance: 558.9
click at [252, 192] on input "text" at bounding box center [294, 196] width 208 height 24
drag, startPoint x: 977, startPoint y: 115, endPoint x: 1043, endPoint y: 101, distance: 67.5
click at [995, 112] on div "Subscriptions Recurring billing plans Export Export Subscriptions Export a CSV …" at bounding box center [858, 92] width 1374 height 57
click at [259, 182] on div "Sort Sort by Customer name Date created Move in date Move out date Created (old…" at bounding box center [858, 187] width 1374 height 43
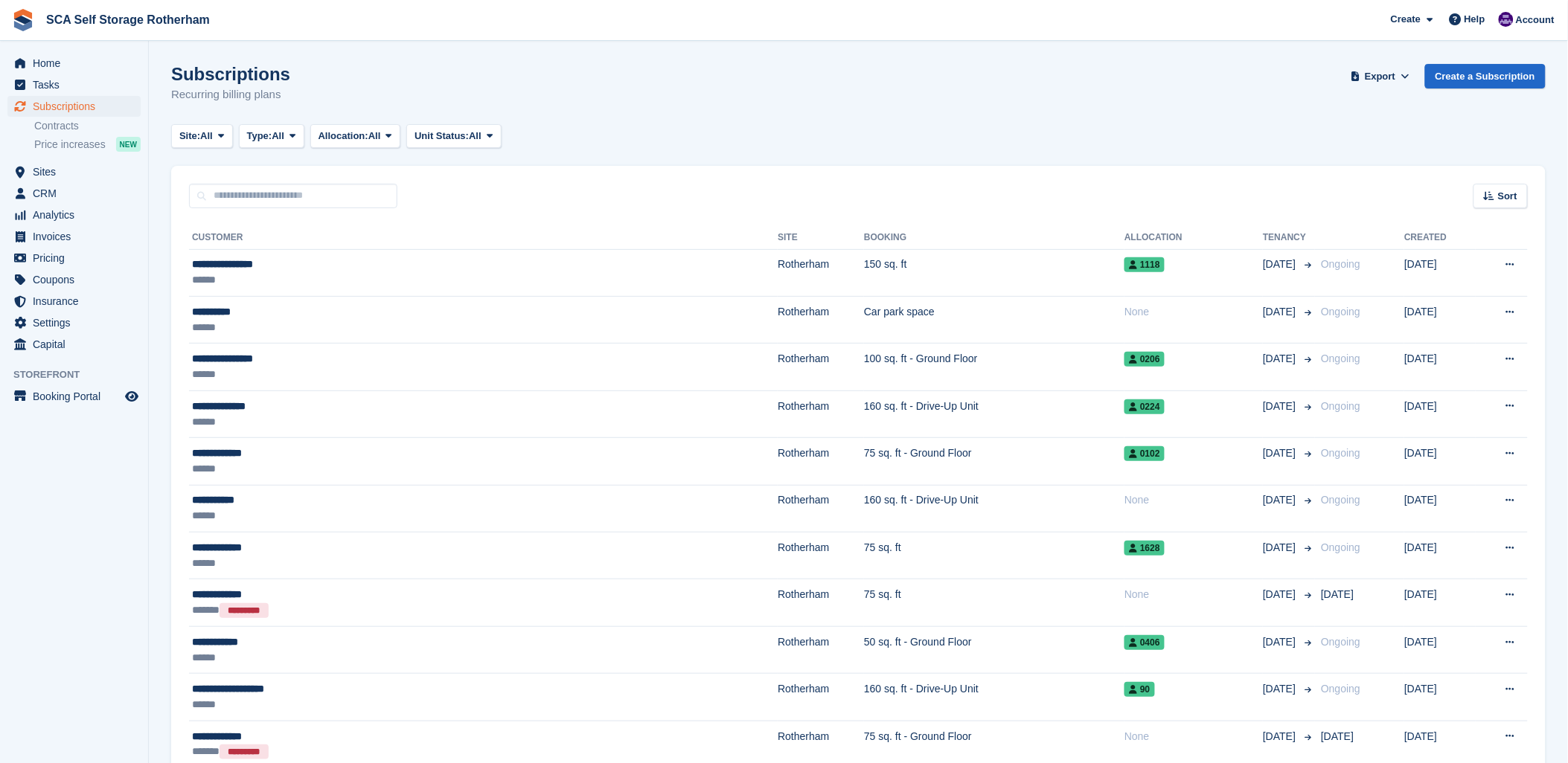
click at [1016, 132] on div "Site: All All Rotherham Door-to-Door Storage Type: All All Upcoming Previous Ac…" at bounding box center [858, 136] width 1374 height 24
drag, startPoint x: 1043, startPoint y: 87, endPoint x: 1411, endPoint y: 51, distance: 369.8
click at [1072, 89] on div "Subscriptions Recurring billing plans Export Export Subscriptions Export a CSV …" at bounding box center [858, 92] width 1374 height 57
click at [1512, 11] on div "Account" at bounding box center [1528, 21] width 66 height 26
click at [1401, 147] on div "Logout" at bounding box center [1418, 147] width 35 height 16
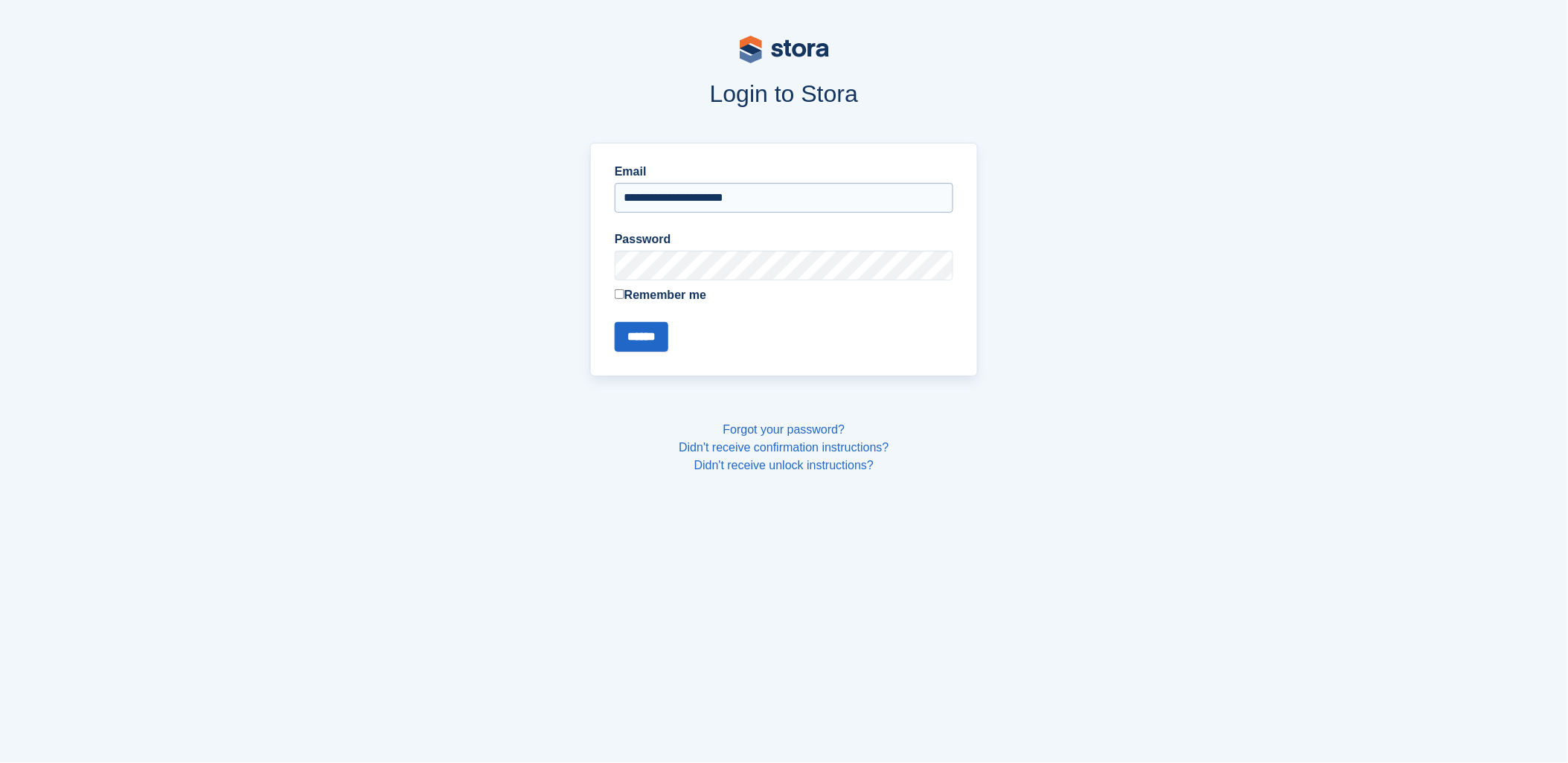
click at [655, 194] on input "**********" at bounding box center [783, 198] width 338 height 30
type input "**********"
click at [634, 334] on input "******" at bounding box center [641, 337] width 53 height 30
